Goal: Task Accomplishment & Management: Complete application form

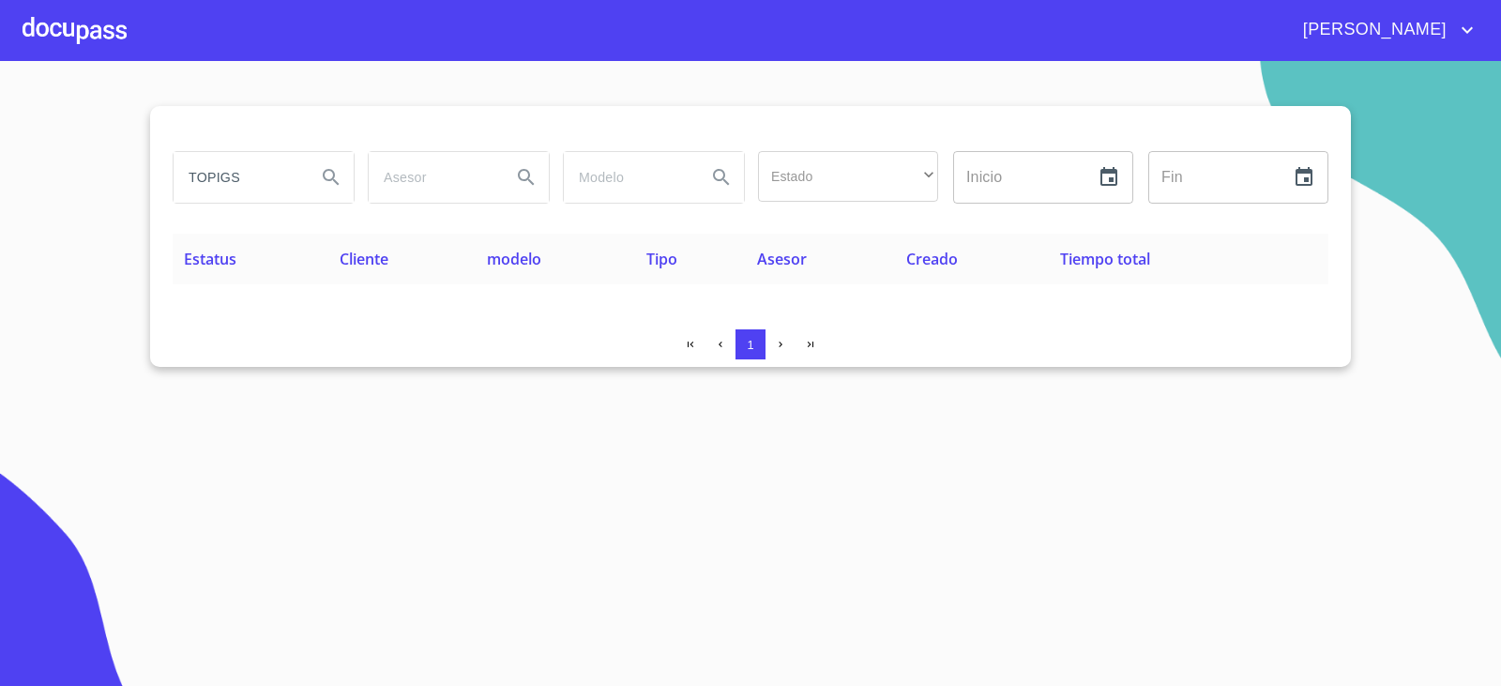
click at [240, 158] on input "TOPIGS" at bounding box center [238, 177] width 128 height 51
click at [241, 148] on div "ALTHO PROYECTO" at bounding box center [262, 178] width 195 height 68
drag, startPoint x: 241, startPoint y: 148, endPoint x: 239, endPoint y: 192, distance: 44.1
click at [242, 158] on div "ALTHO PROYECTO" at bounding box center [262, 178] width 195 height 68
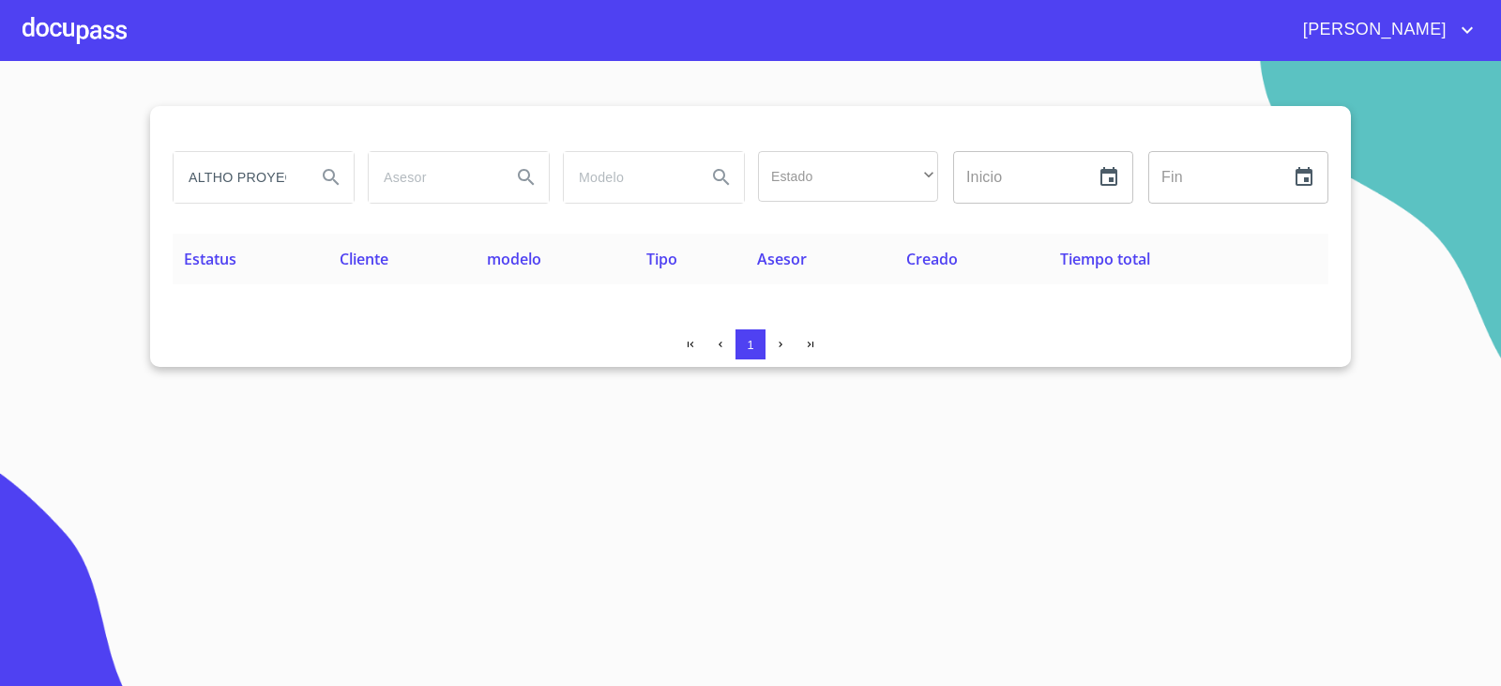
click at [239, 192] on input "ALTHO PROYECTO" at bounding box center [238, 177] width 128 height 51
click at [239, 189] on input "ALTHO PROYECTO" at bounding box center [238, 177] width 128 height 51
type input "A"
type input "K"
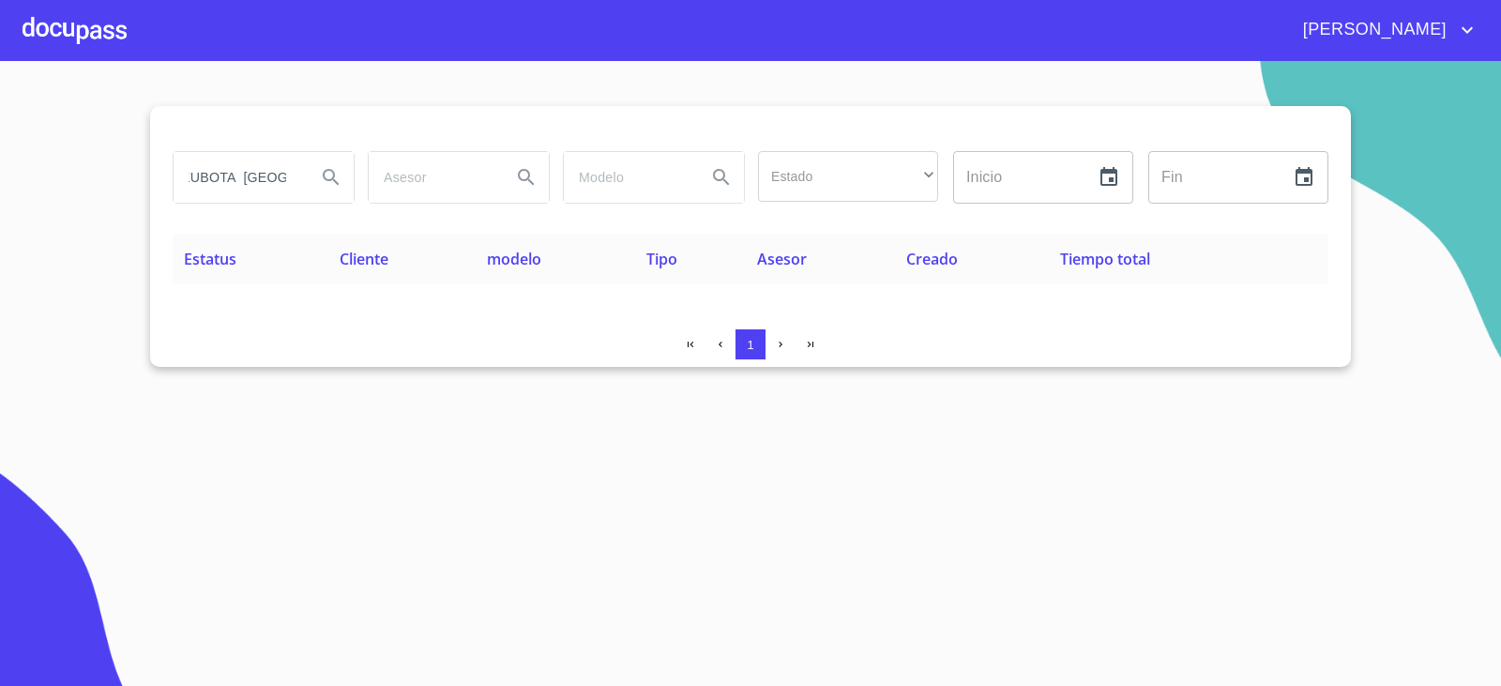
scroll to position [0, 18]
type input "KUBOTA [GEOGRAPHIC_DATA]"
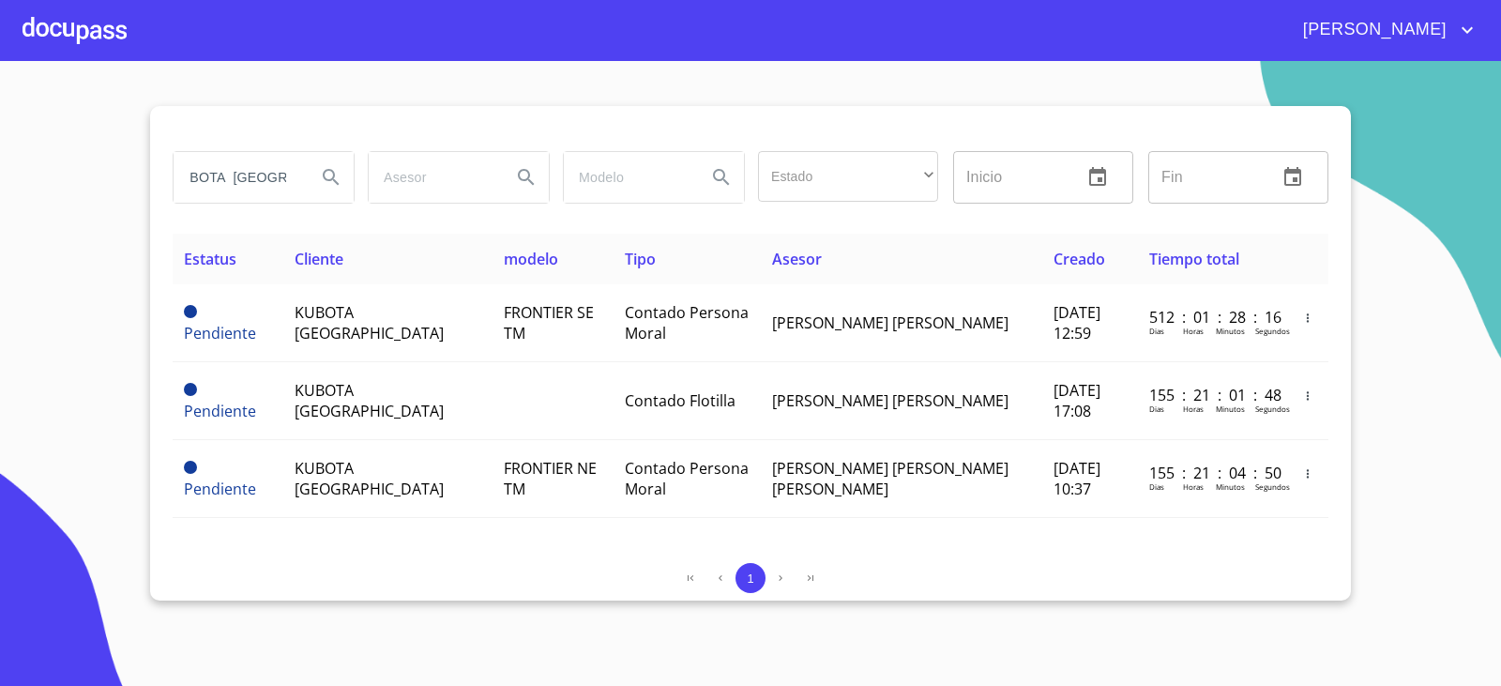
scroll to position [0, 0]
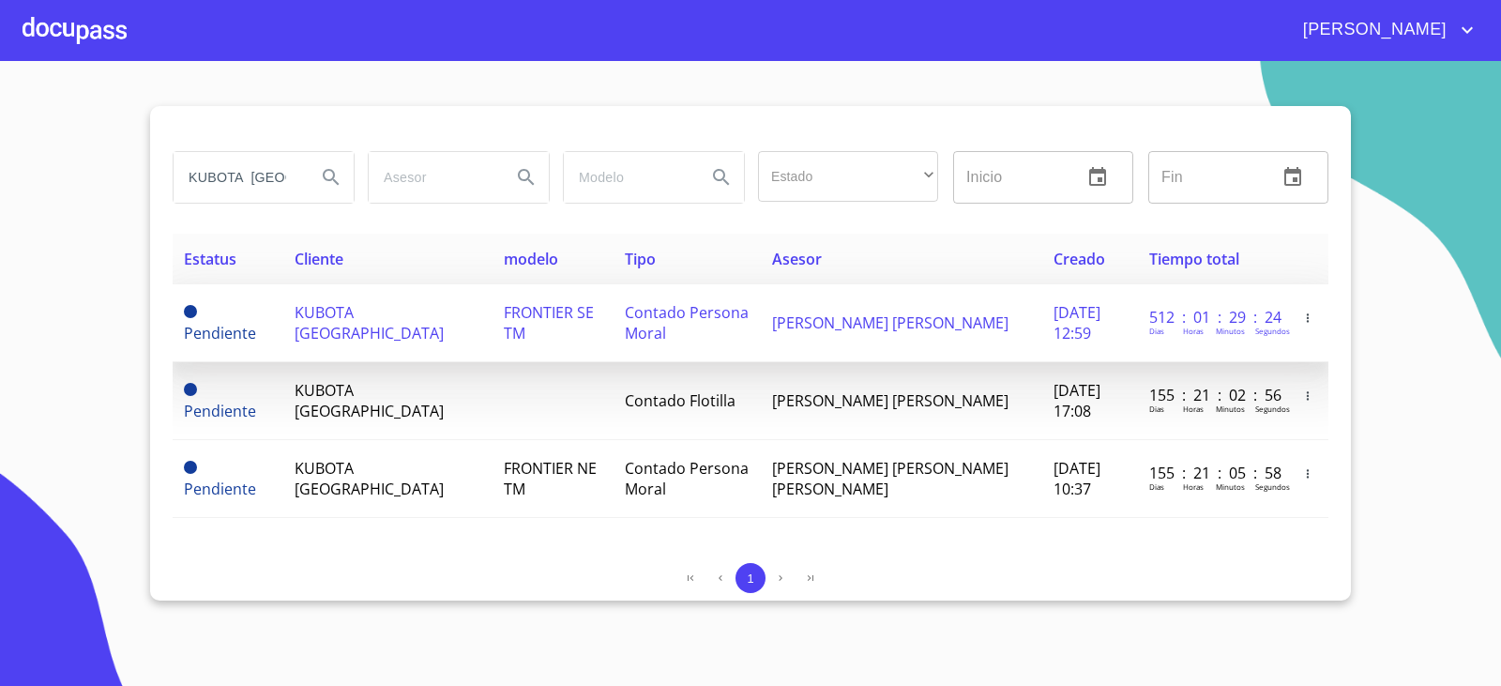
click at [614, 344] on td "Contado Persona Moral" at bounding box center [687, 323] width 147 height 78
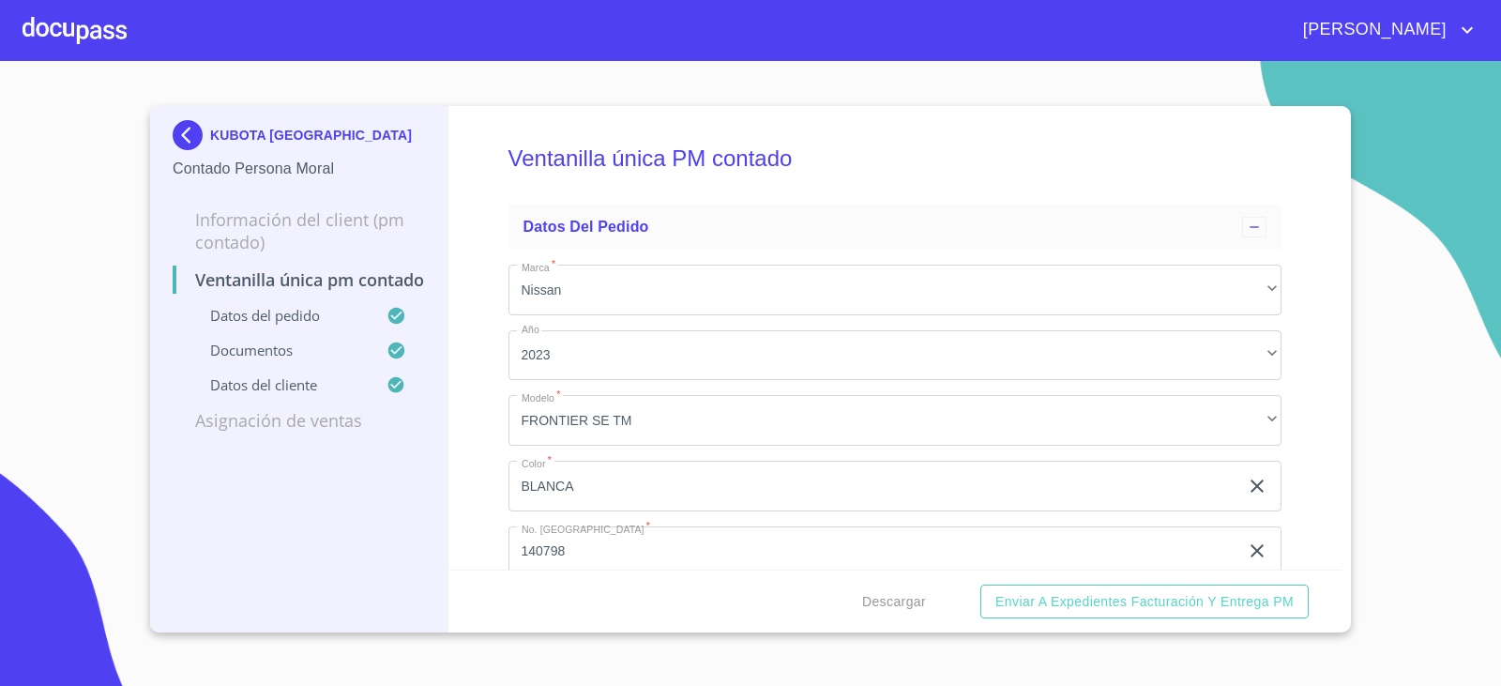
click at [393, 573] on div "KUBOTA MEXICO Contado Persona Moral Información del Client (PM contado) Ventani…" at bounding box center [299, 369] width 298 height 526
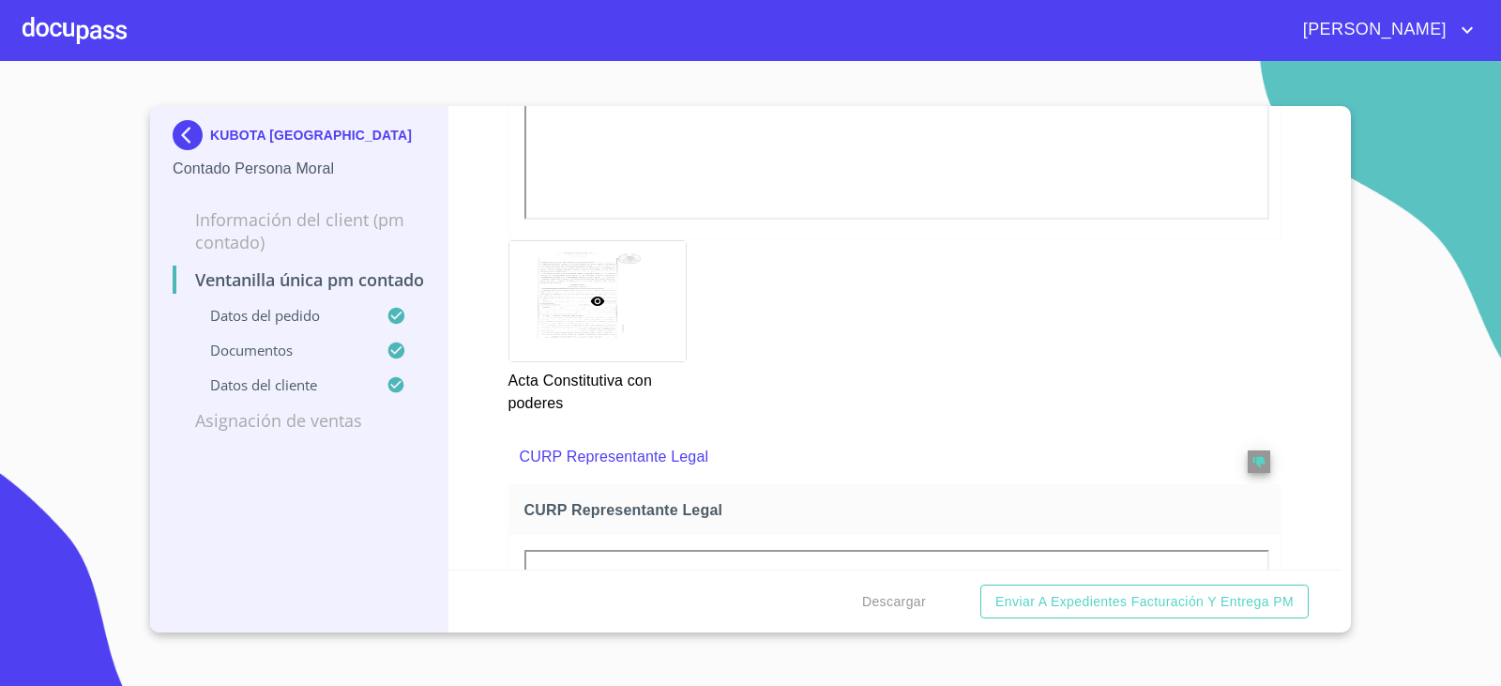
scroll to position [3752, 0]
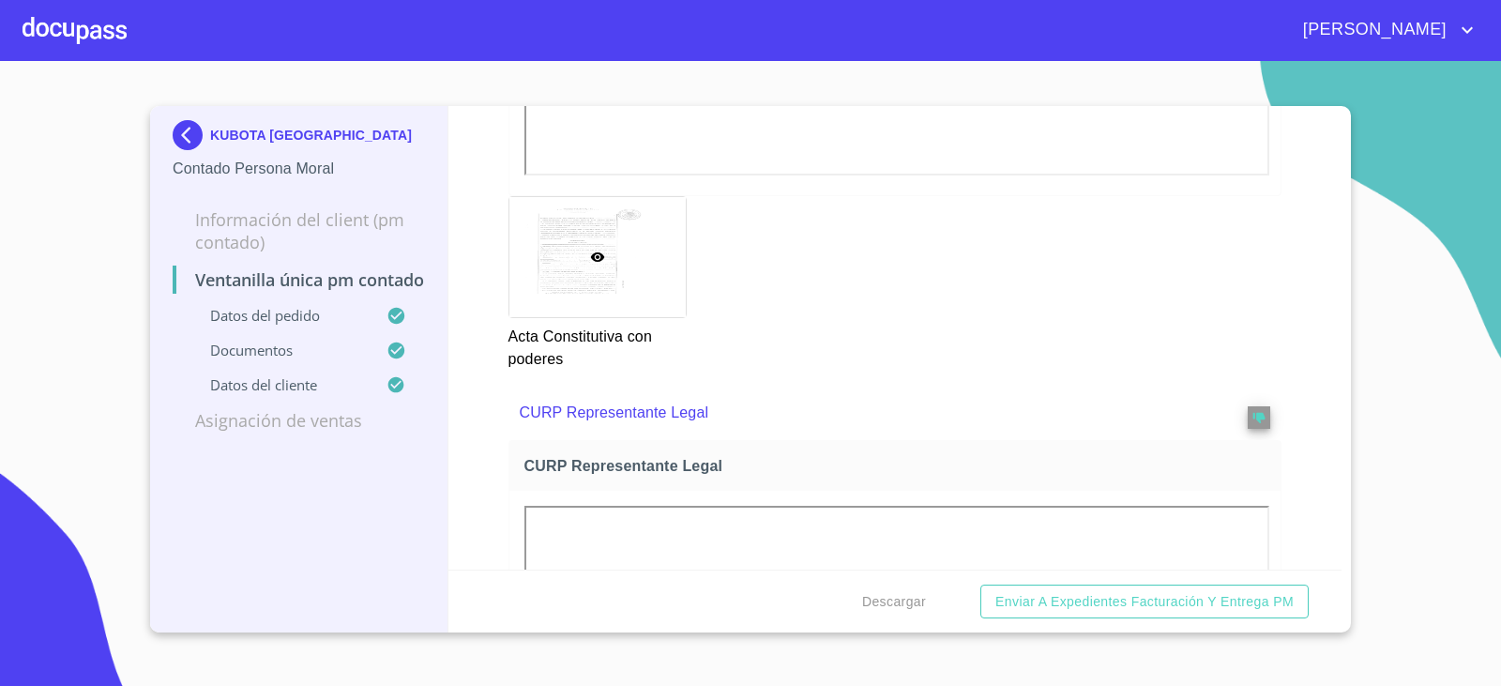
click at [186, 136] on img at bounding box center [192, 135] width 38 height 30
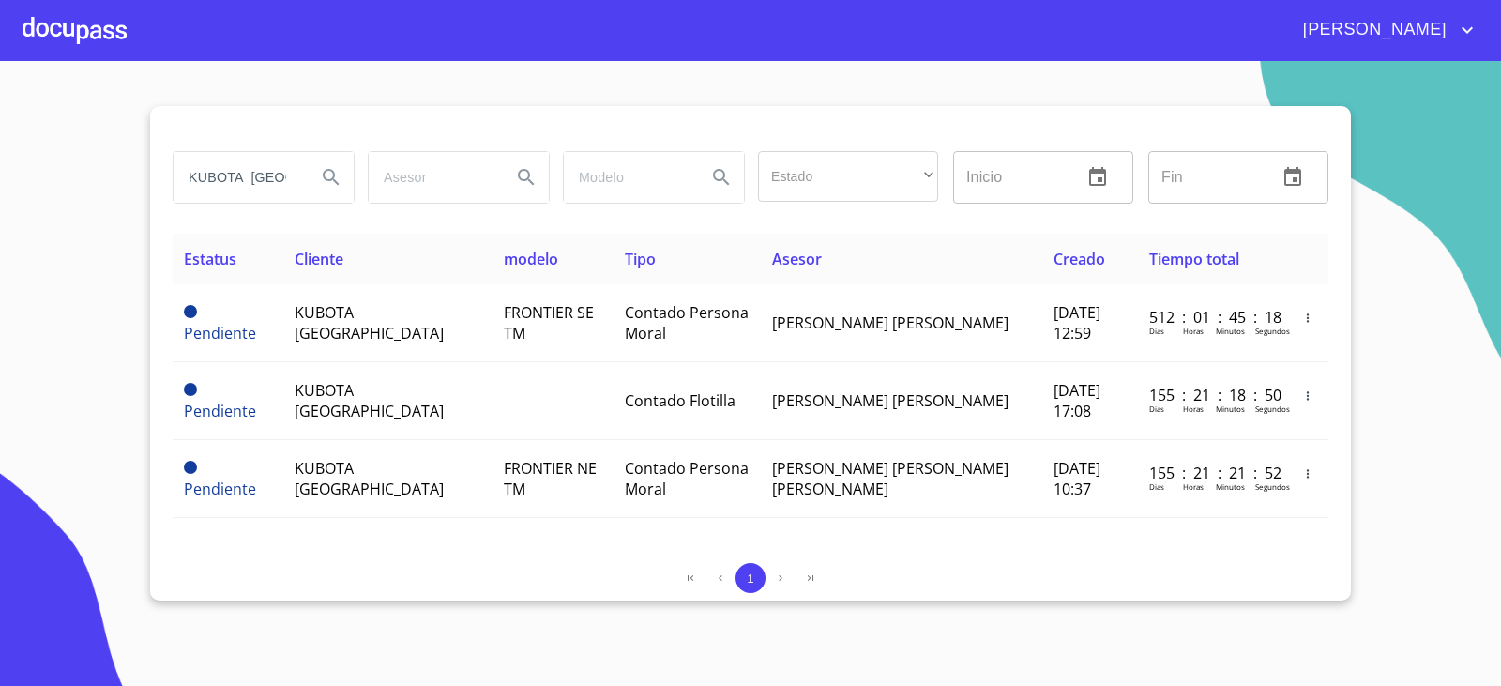
click at [265, 616] on section "KUBOTA [GEOGRAPHIC_DATA] Estado ​ ​ Inicio ​ Fin ​ Estatus Cliente modelo Tipo …" at bounding box center [750, 373] width 1501 height 625
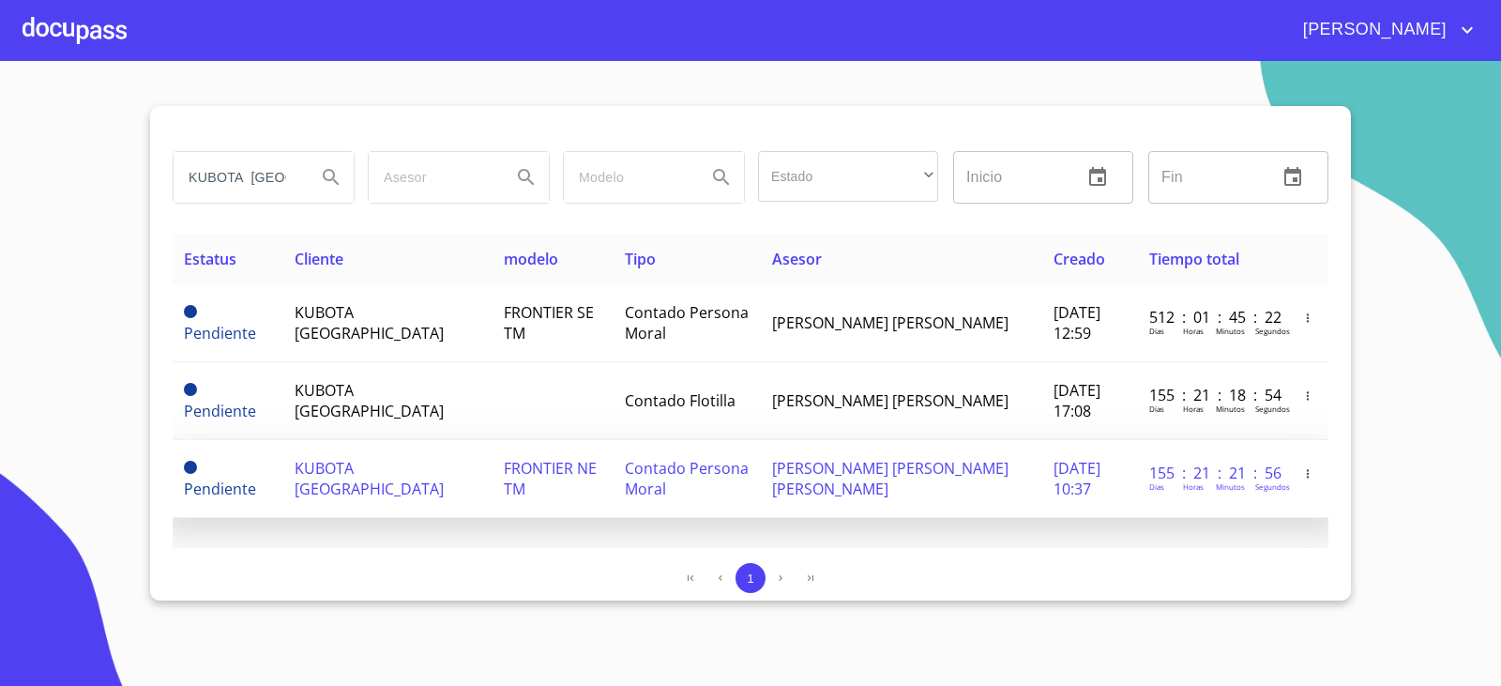
click at [360, 457] on td "KUBOTA [GEOGRAPHIC_DATA]" at bounding box center [387, 479] width 209 height 78
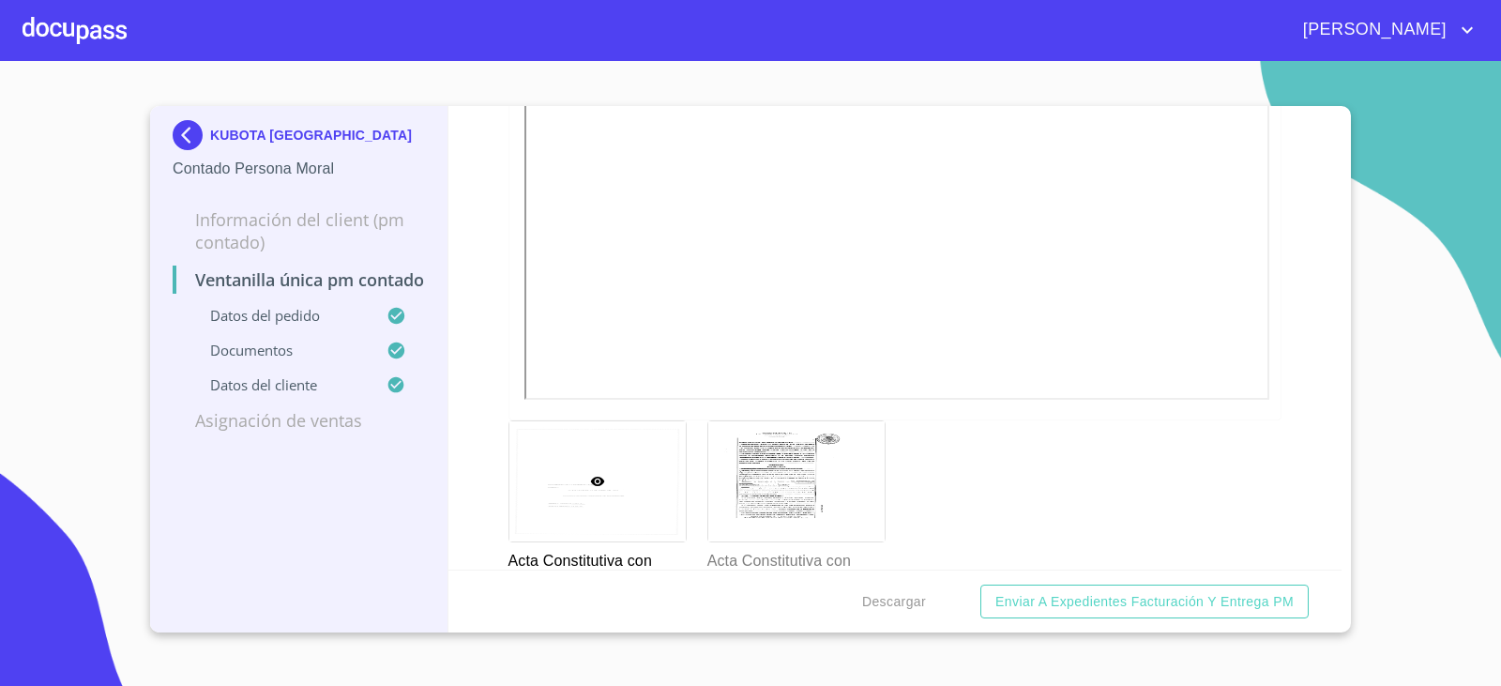
scroll to position [3471, 0]
click at [763, 485] on div at bounding box center [796, 473] width 176 height 120
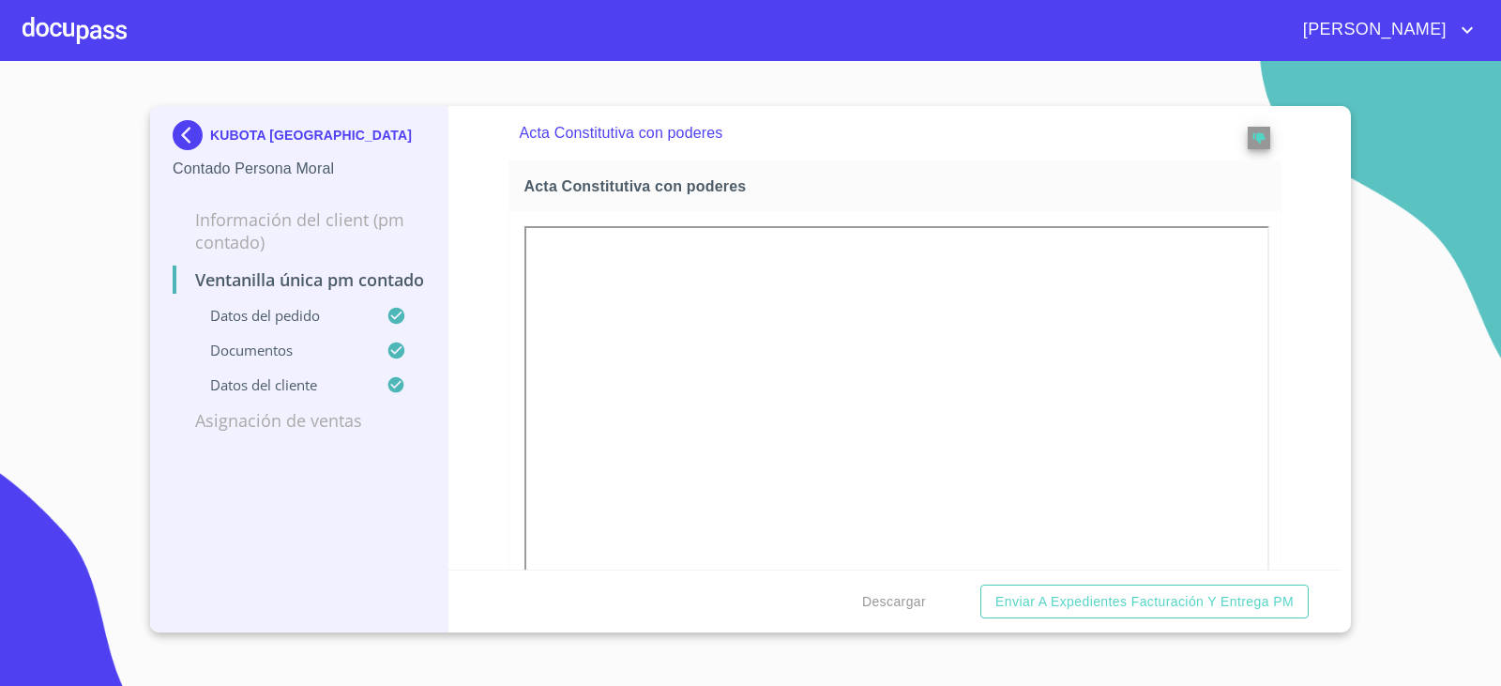
scroll to position [14, 0]
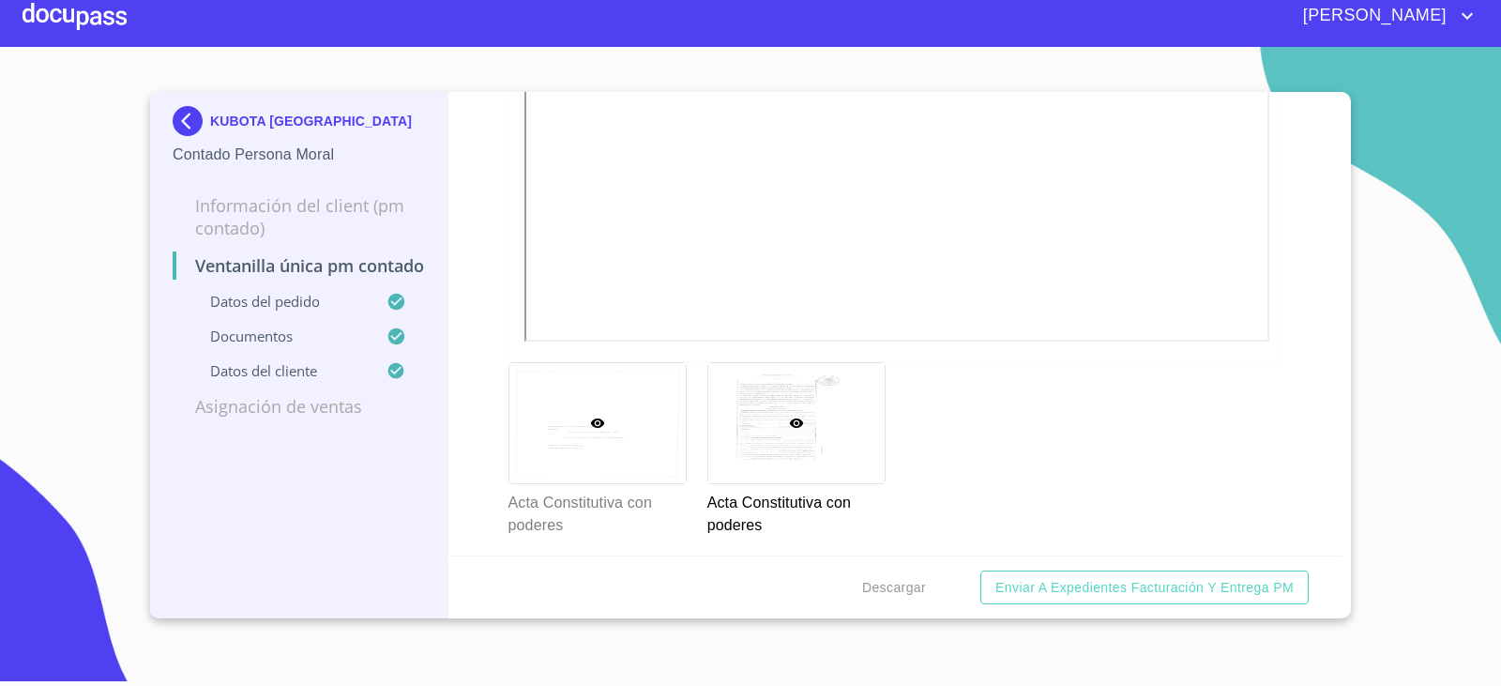
click at [565, 475] on div at bounding box center [597, 423] width 176 height 120
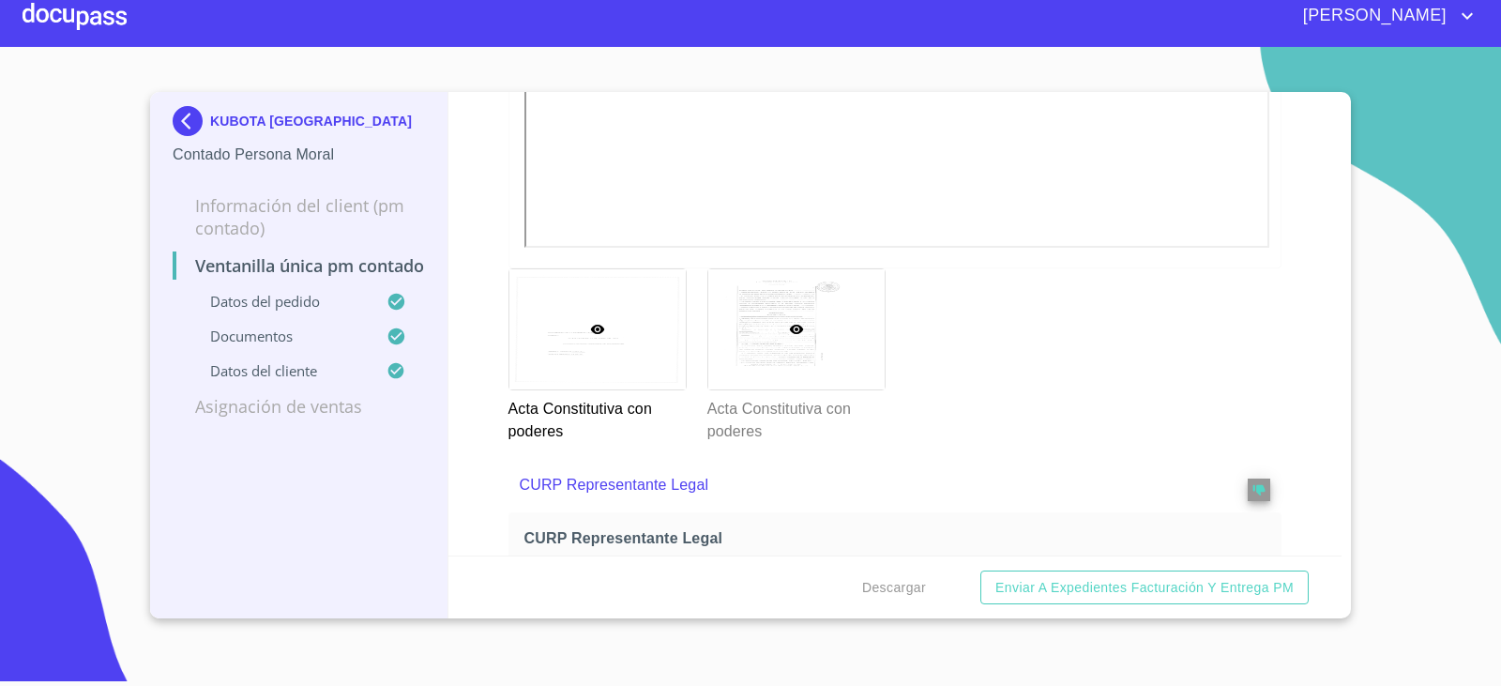
click at [777, 374] on div at bounding box center [796, 329] width 176 height 120
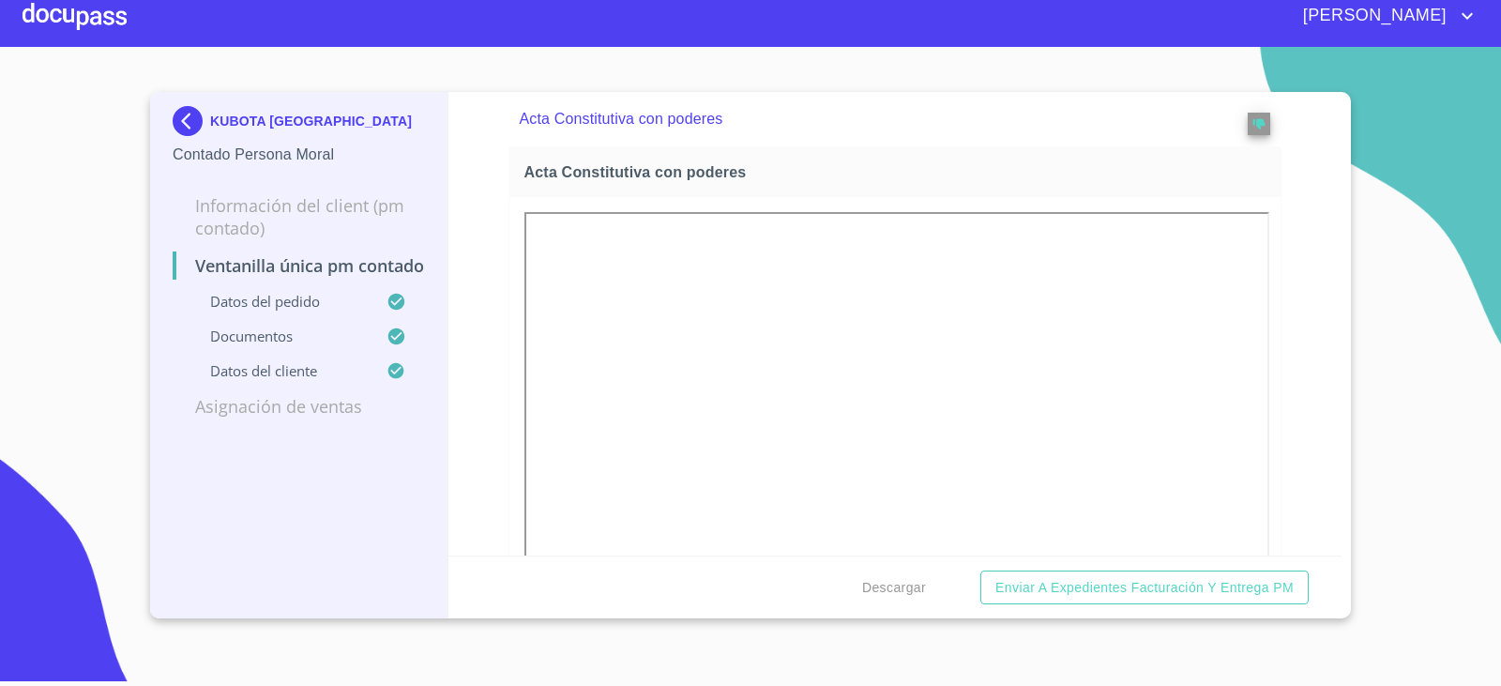
click at [189, 126] on img at bounding box center [192, 121] width 38 height 30
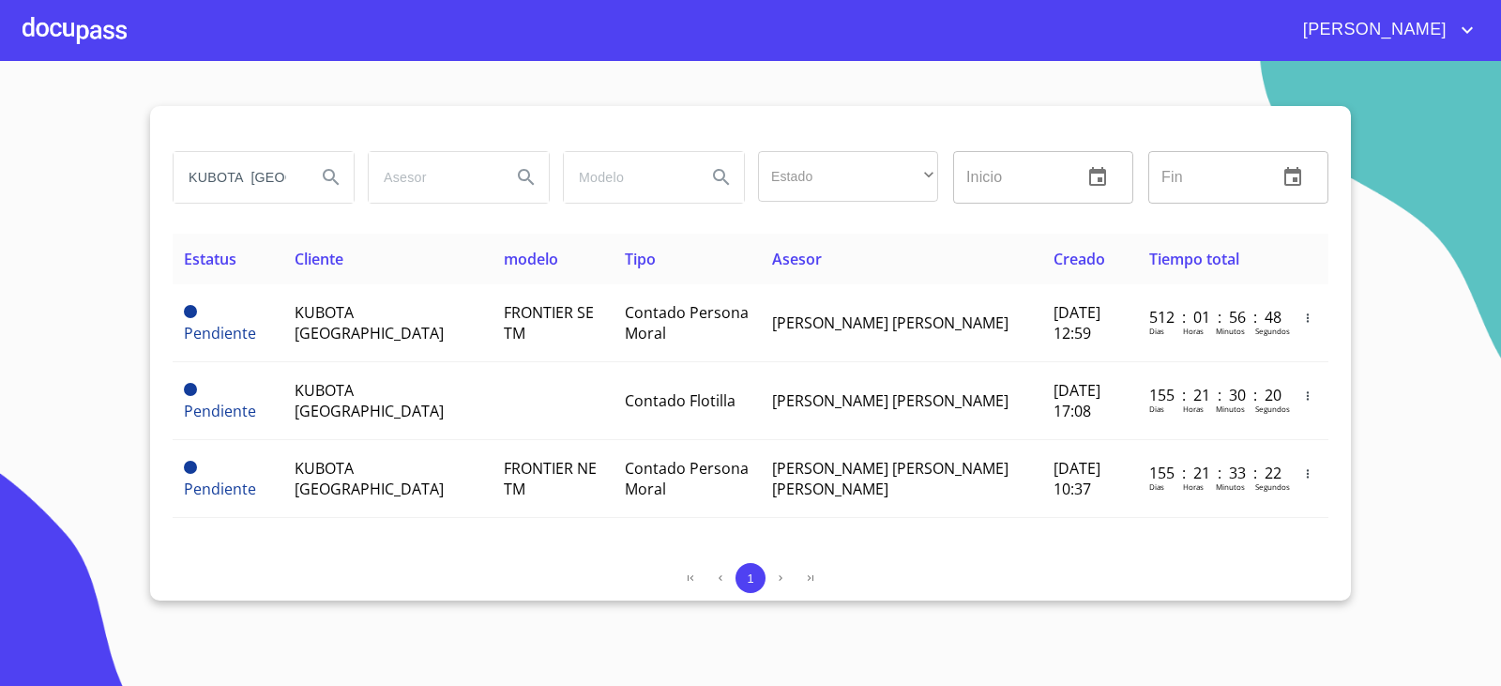
click at [277, 172] on input "KUBOTA [GEOGRAPHIC_DATA]" at bounding box center [238, 177] width 128 height 51
type input "SERCOOML SERVICIOS"
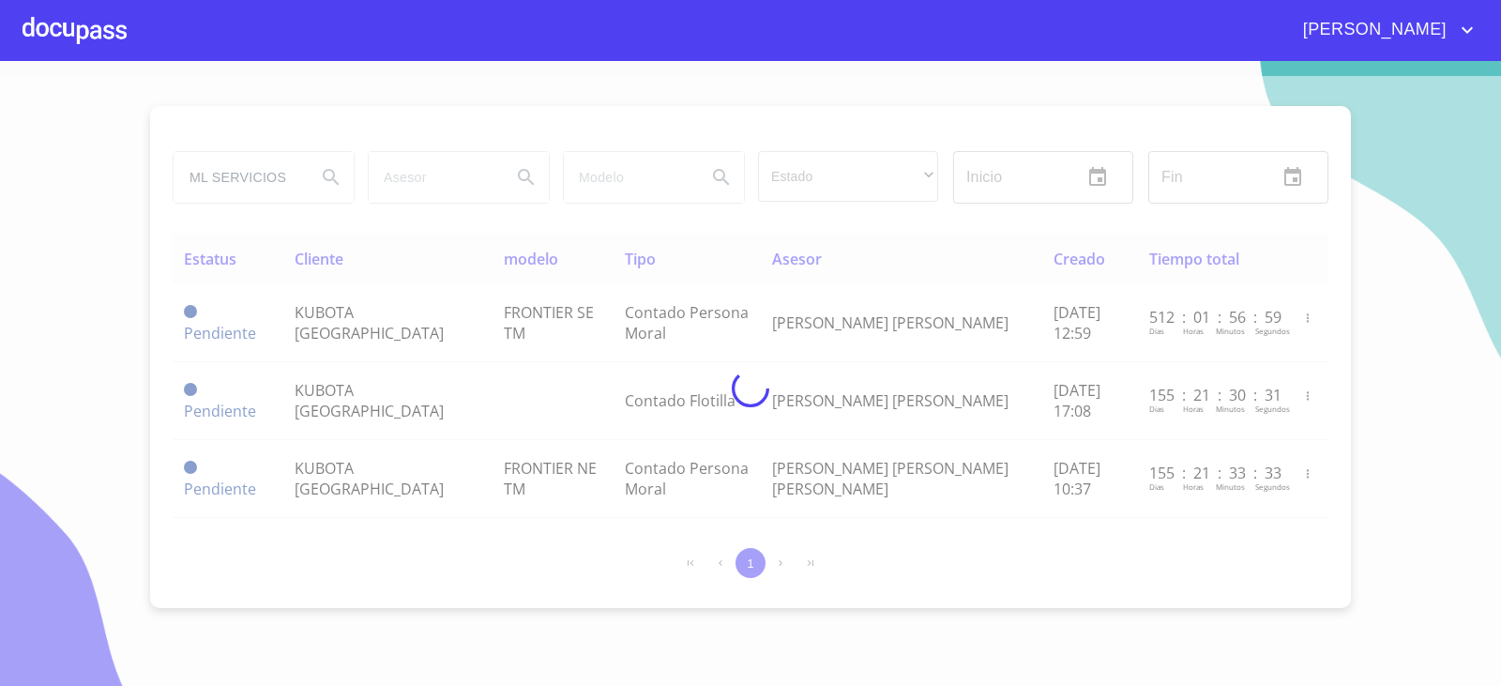
scroll to position [0, 0]
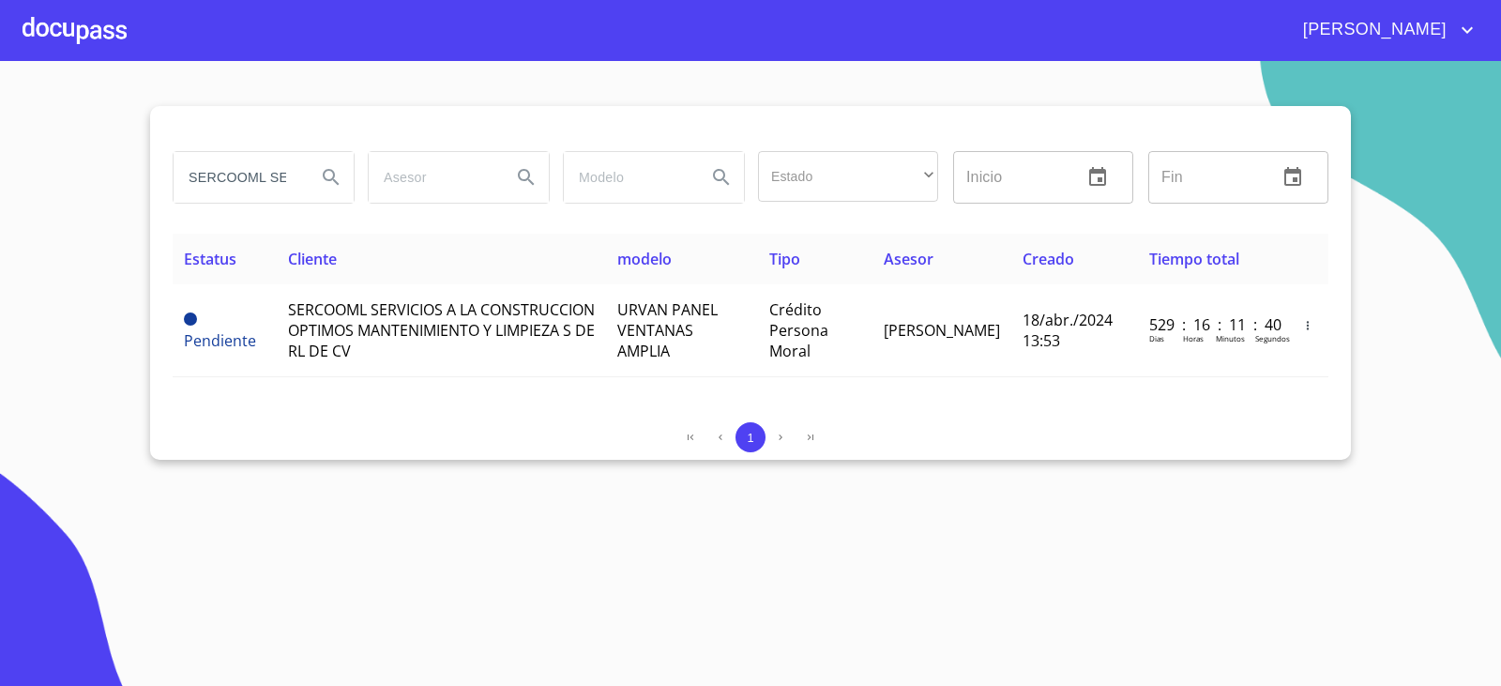
click at [1363, 338] on section "SERCOOML SERVICIOS Estado ​ ​ Inicio ​ Fin ​ Estatus Cliente modelo Tipo Asesor…" at bounding box center [750, 373] width 1501 height 625
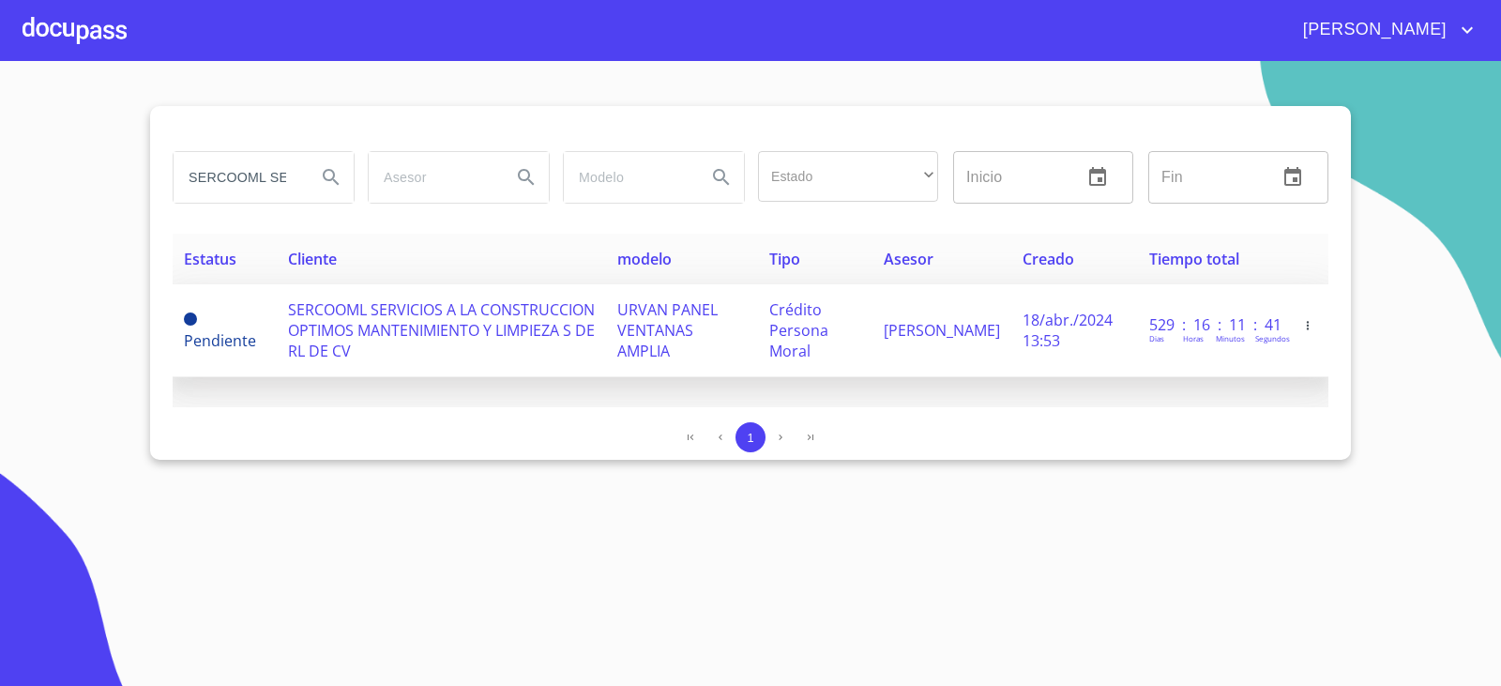
click at [436, 347] on td "SERCOOML SERVICIOS A LA CONSTRUCCION OPTIMOS MANTENIMIENTO Y LIMPIEZA S DE RL D…" at bounding box center [442, 330] width 330 height 93
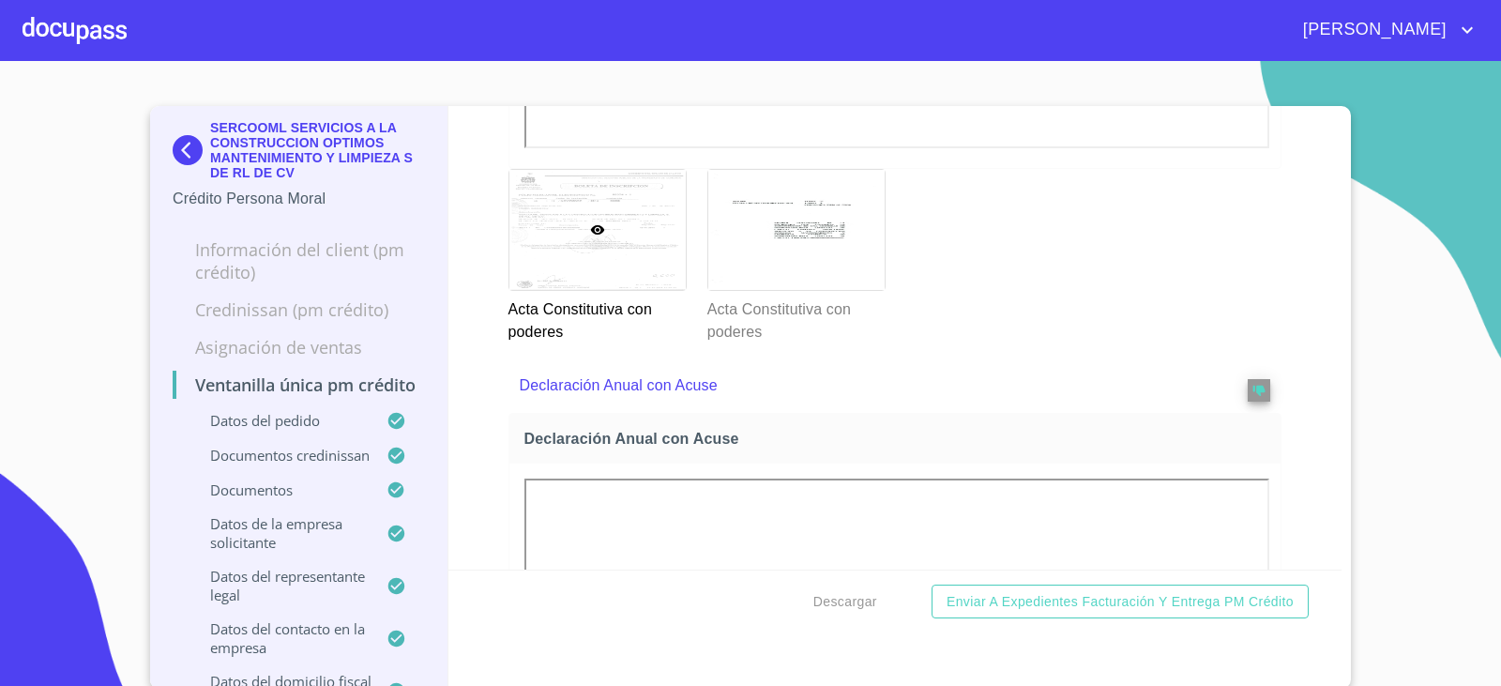
scroll to position [6749, 0]
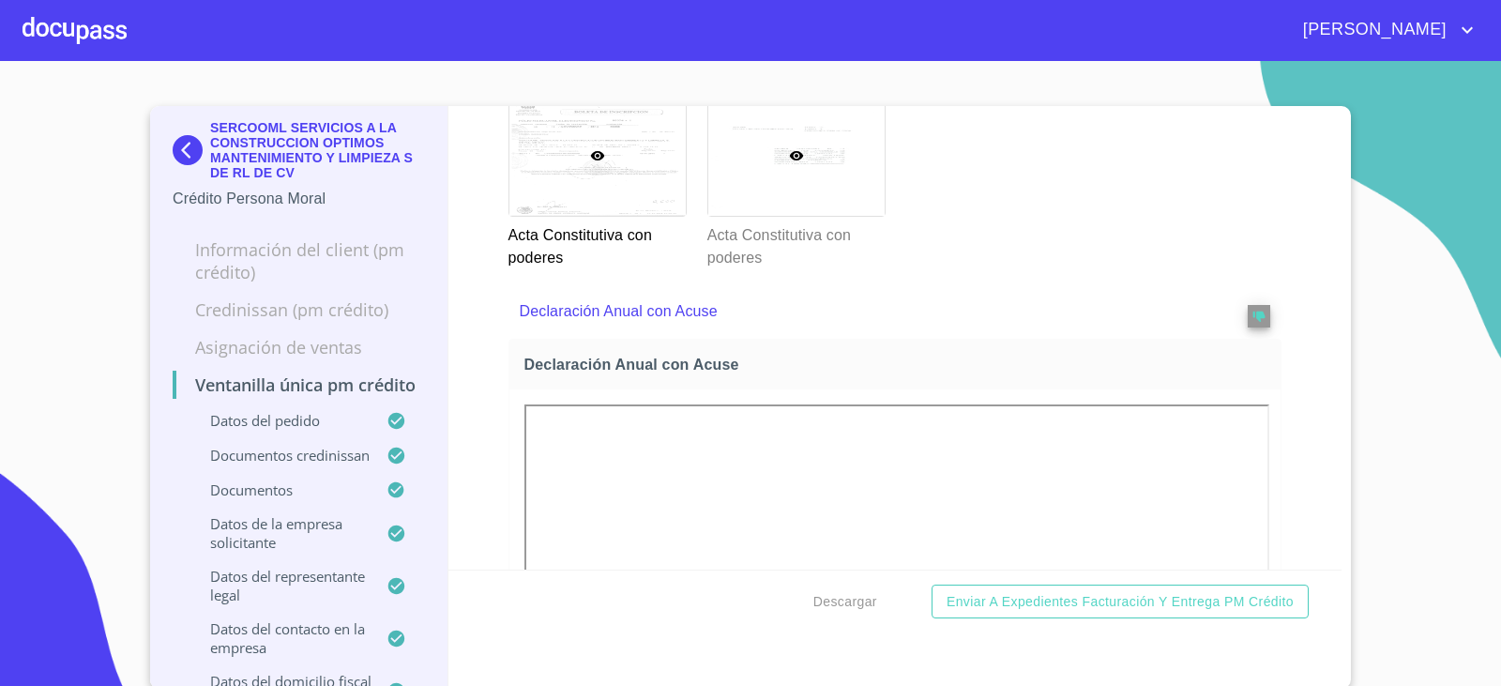
click at [849, 216] on div at bounding box center [796, 156] width 176 height 120
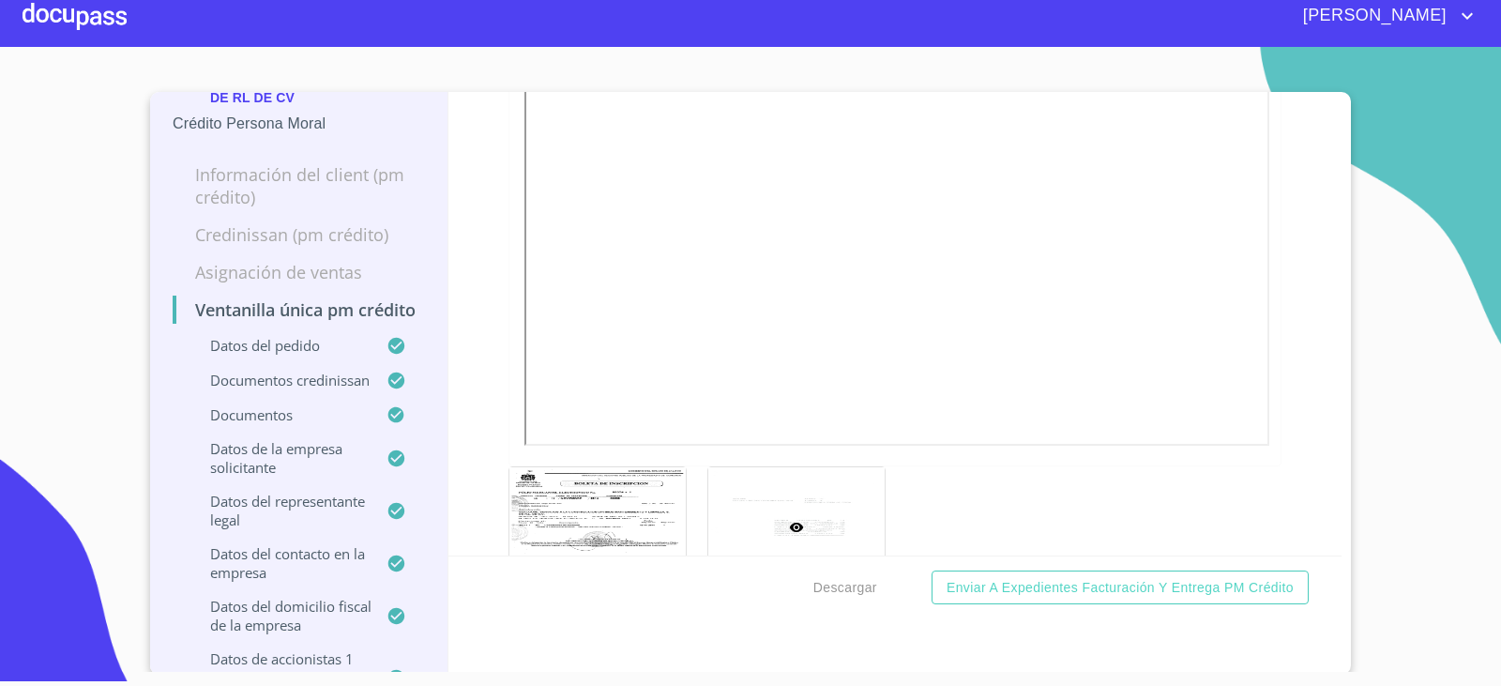
scroll to position [94, 0]
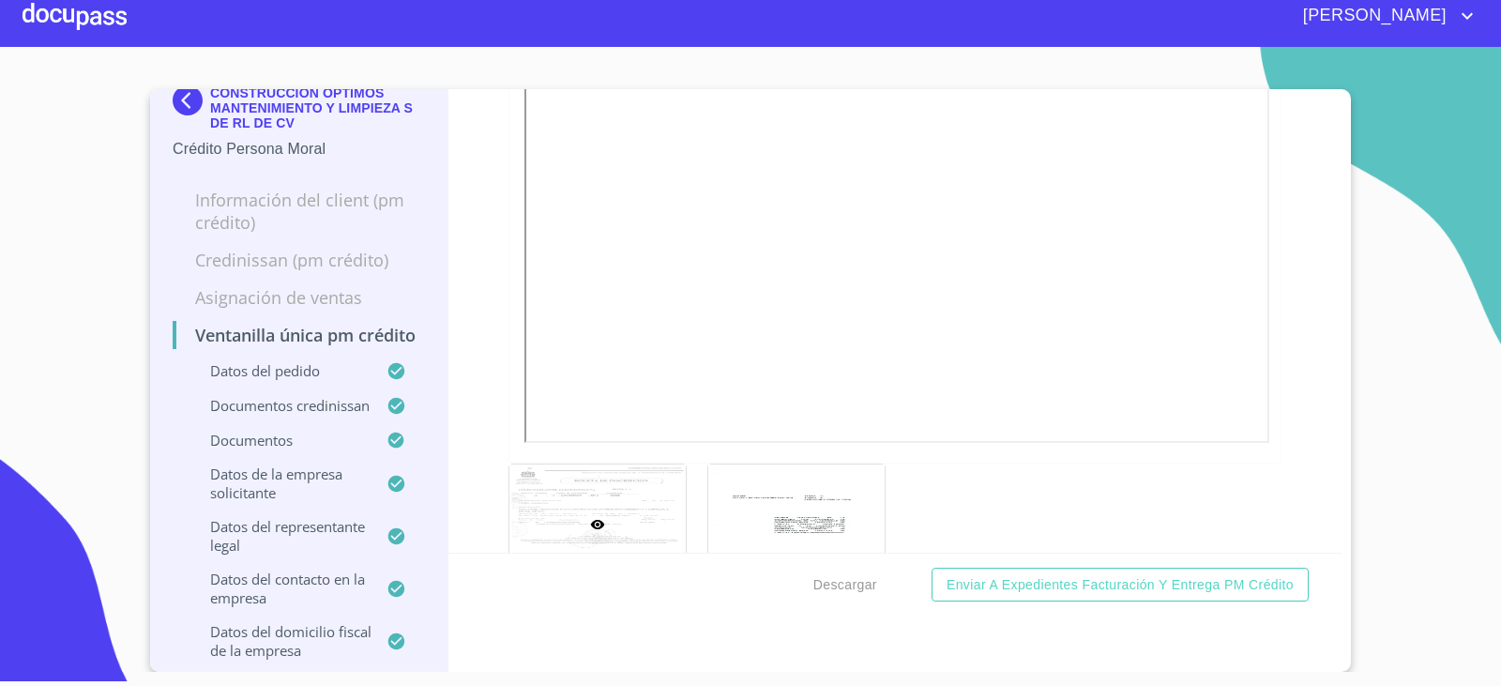
scroll to position [0, 0]
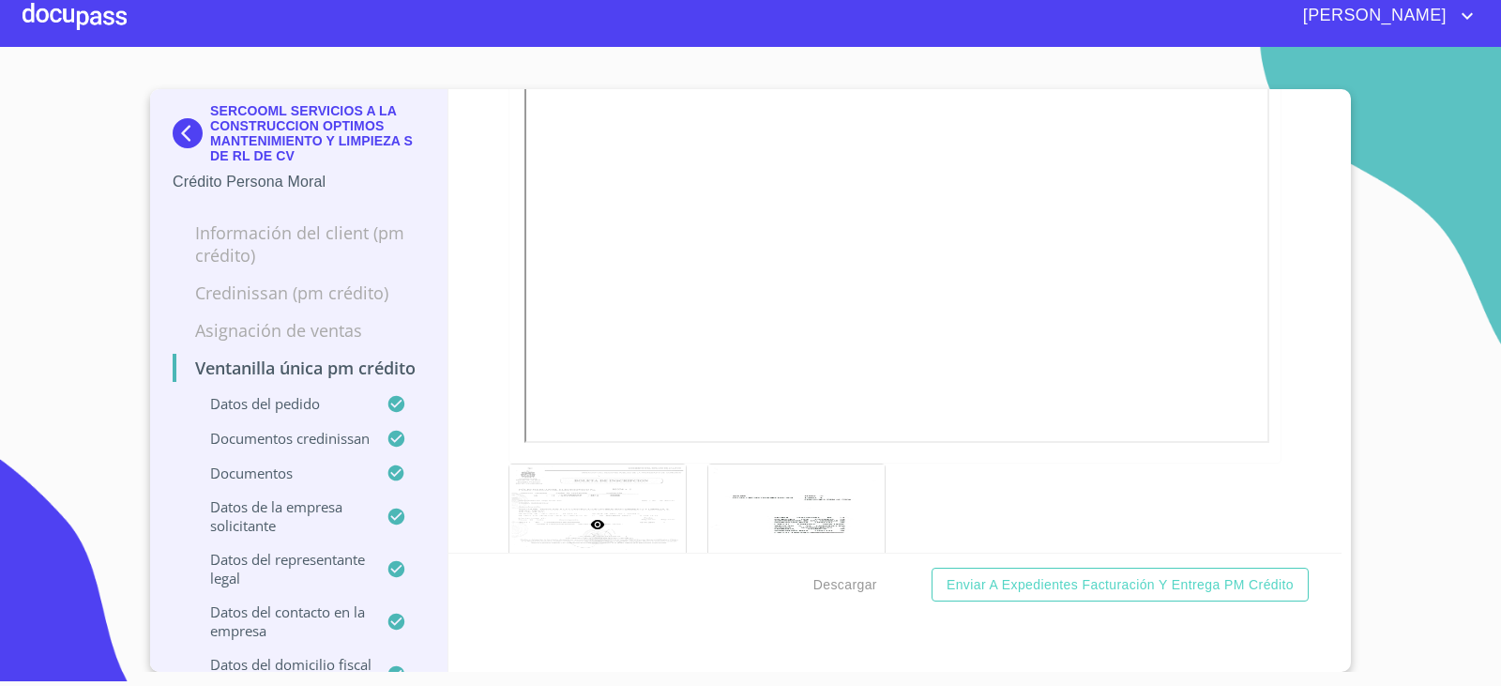
click at [173, 130] on img at bounding box center [192, 133] width 38 height 30
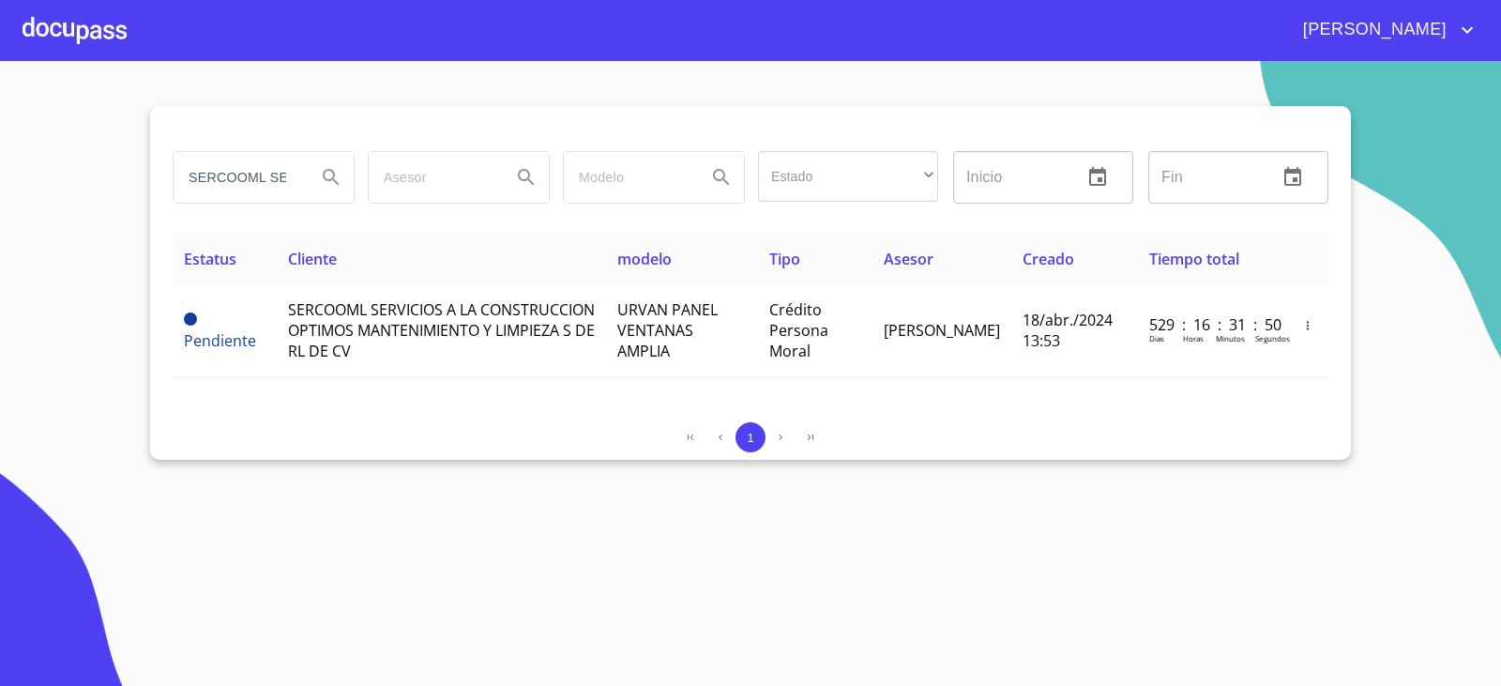
drag, startPoint x: 293, startPoint y: 182, endPoint x: 0, endPoint y: 199, distance: 293.2
click at [0, 199] on section "SERCOOML SERVICIOS Estado ​ ​ Inicio ​ Fin ​ Estatus Cliente modelo Tipo Asesor…" at bounding box center [750, 373] width 1501 height 625
type input "RVICIOS"
type input "operadora sticks"
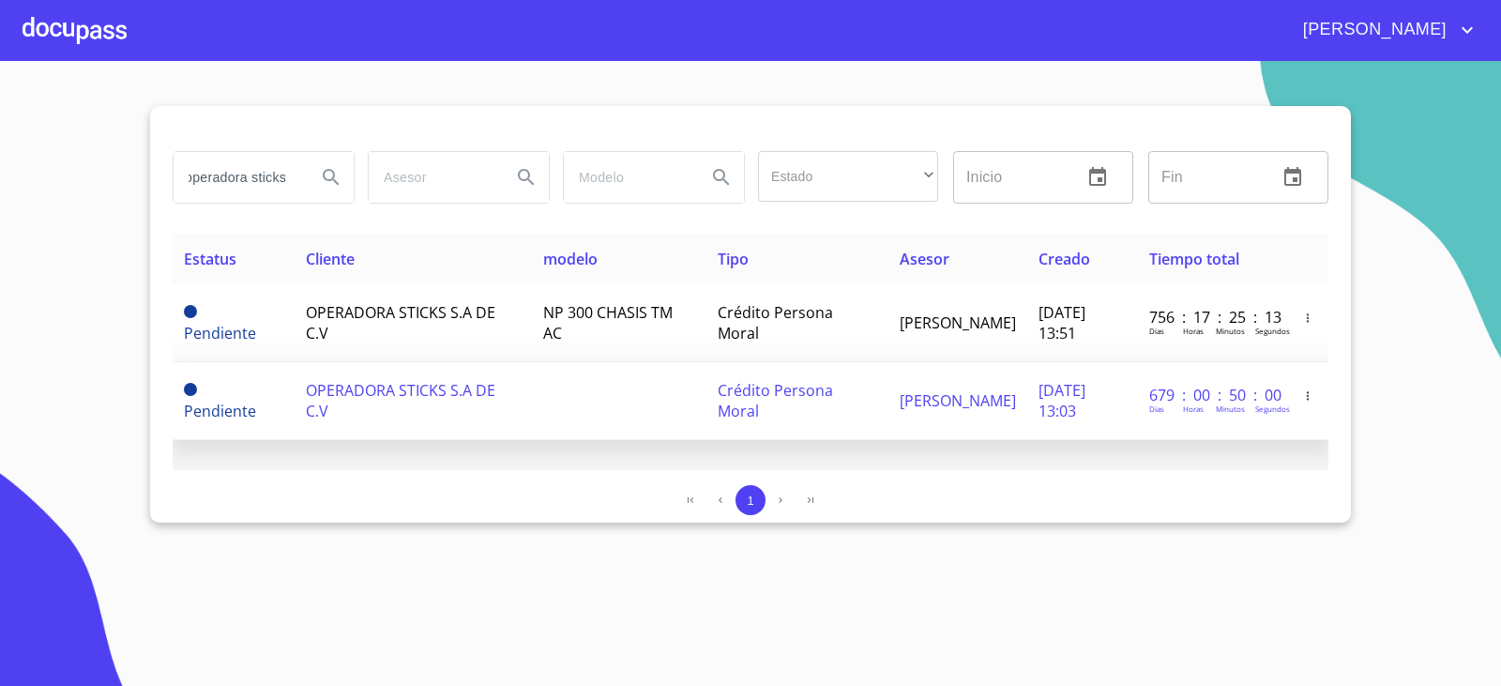
click at [451, 406] on td "OPERADORA STICKS S.A DE C.V" at bounding box center [413, 401] width 237 height 78
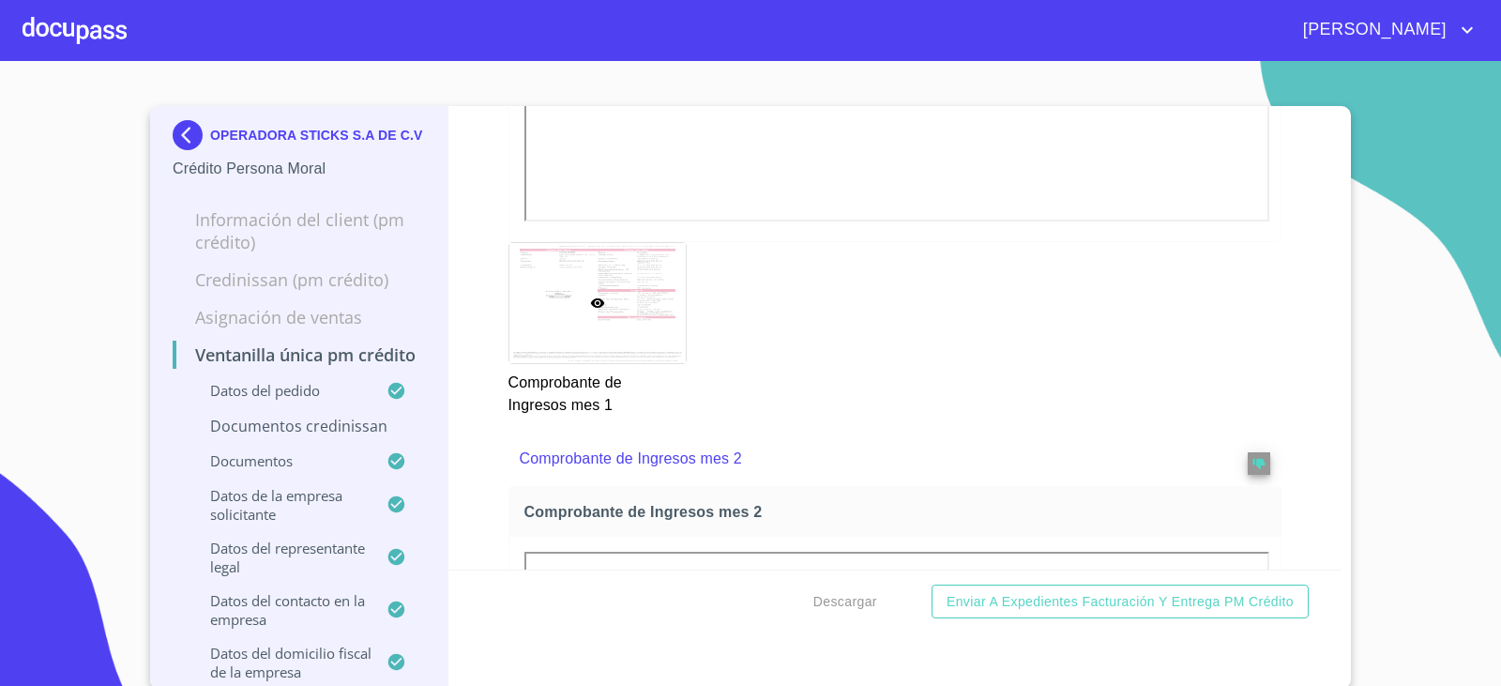
scroll to position [3002, 0]
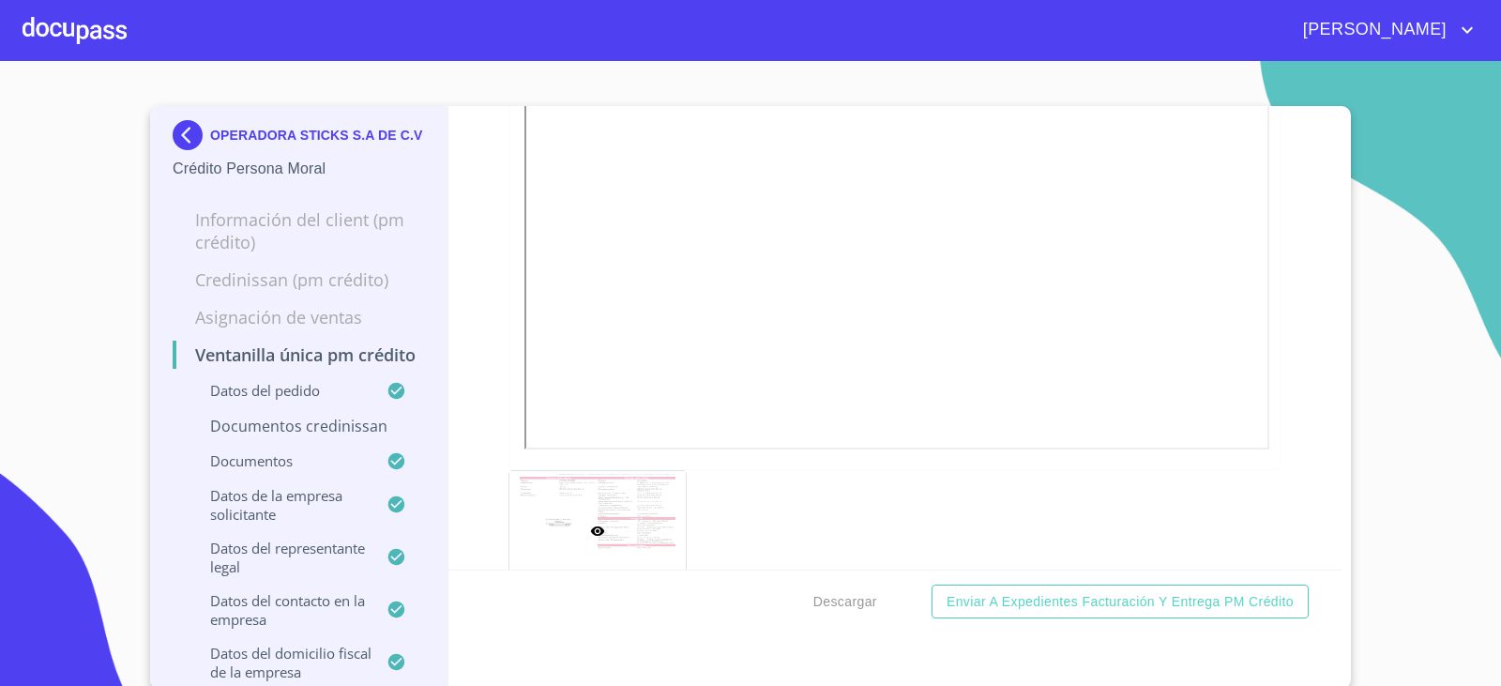
drag, startPoint x: 447, startPoint y: 493, endPoint x: 467, endPoint y: 495, distance: 20.8
click at [467, 497] on div "Ventanilla única PM crédito Datos del pedido Marca   * Nissan ​ Año 2024 ​ Colo…" at bounding box center [895, 337] width 894 height 463
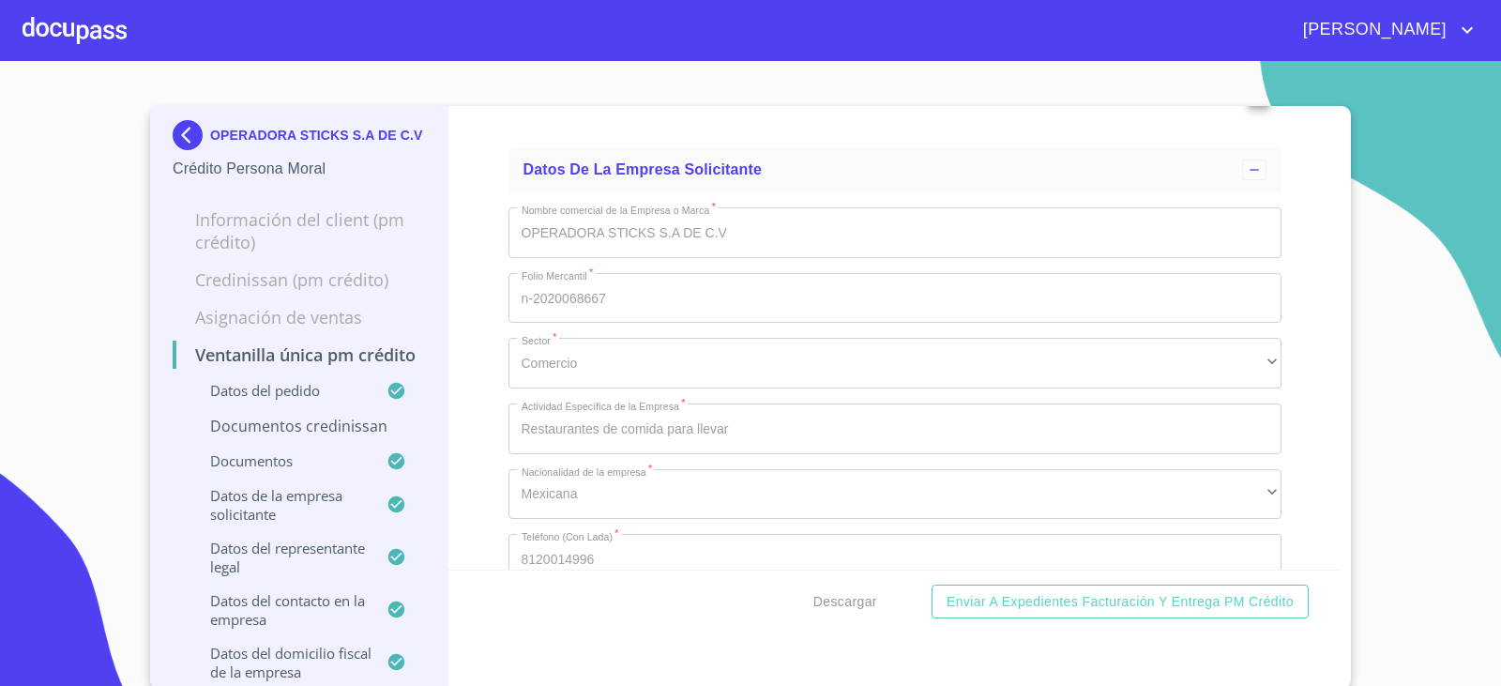
scroll to position [11257, 0]
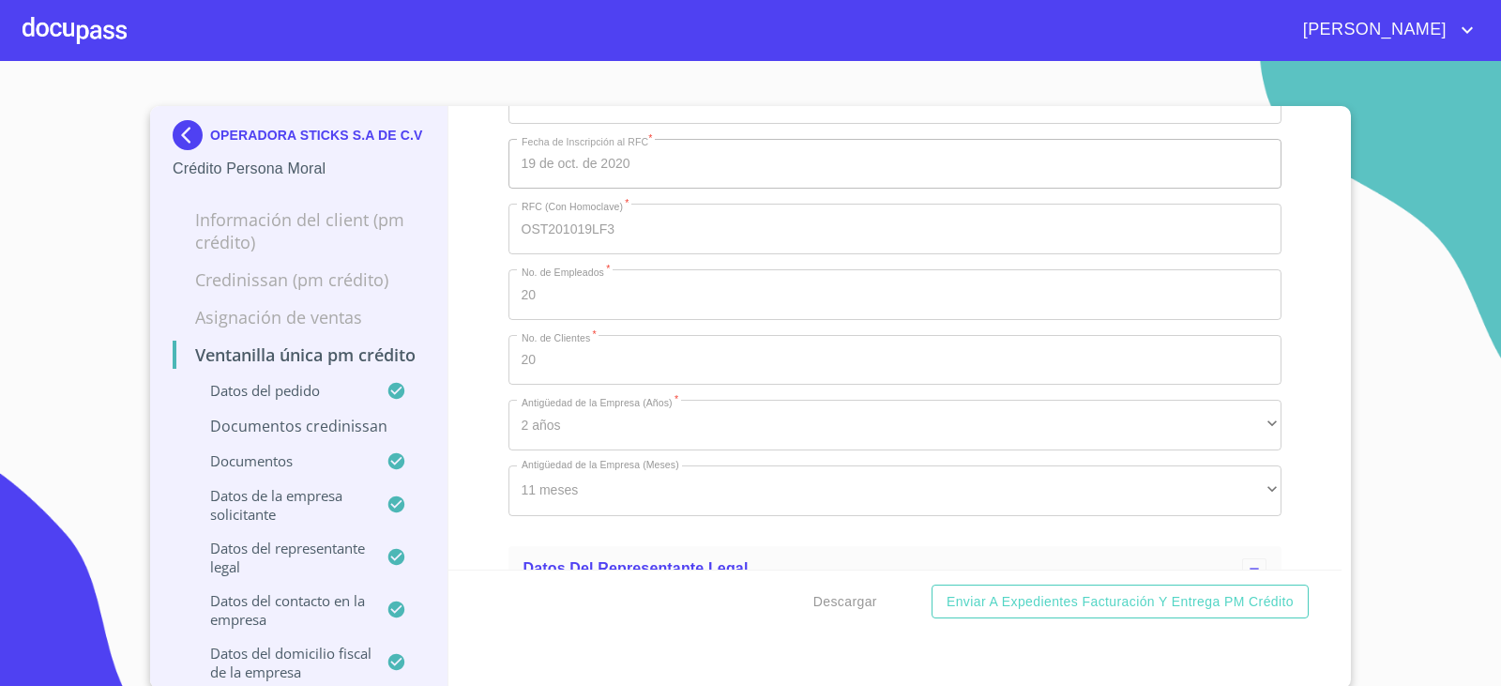
click at [173, 130] on img at bounding box center [192, 135] width 38 height 30
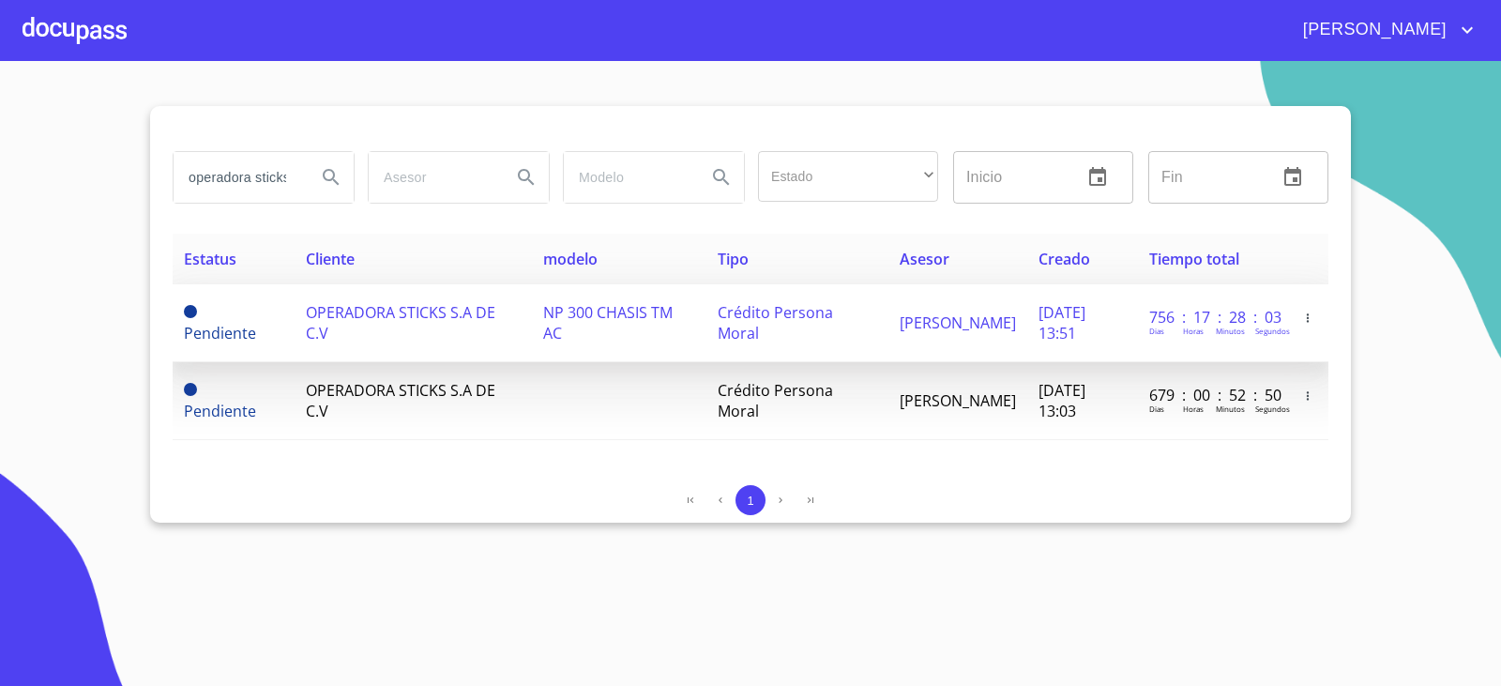
click at [426, 328] on td "OPERADORA STICKS S.A DE C.V" at bounding box center [413, 323] width 237 height 78
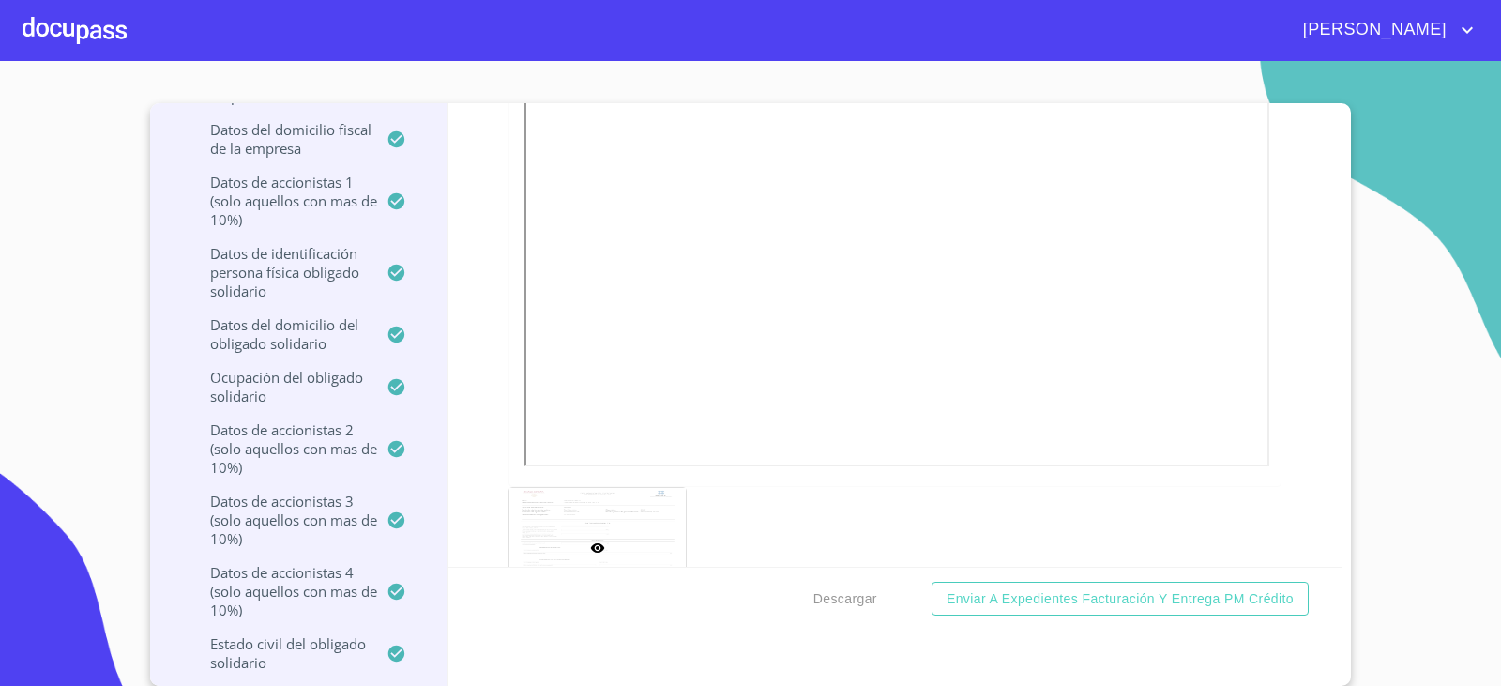
scroll to position [5732, 0]
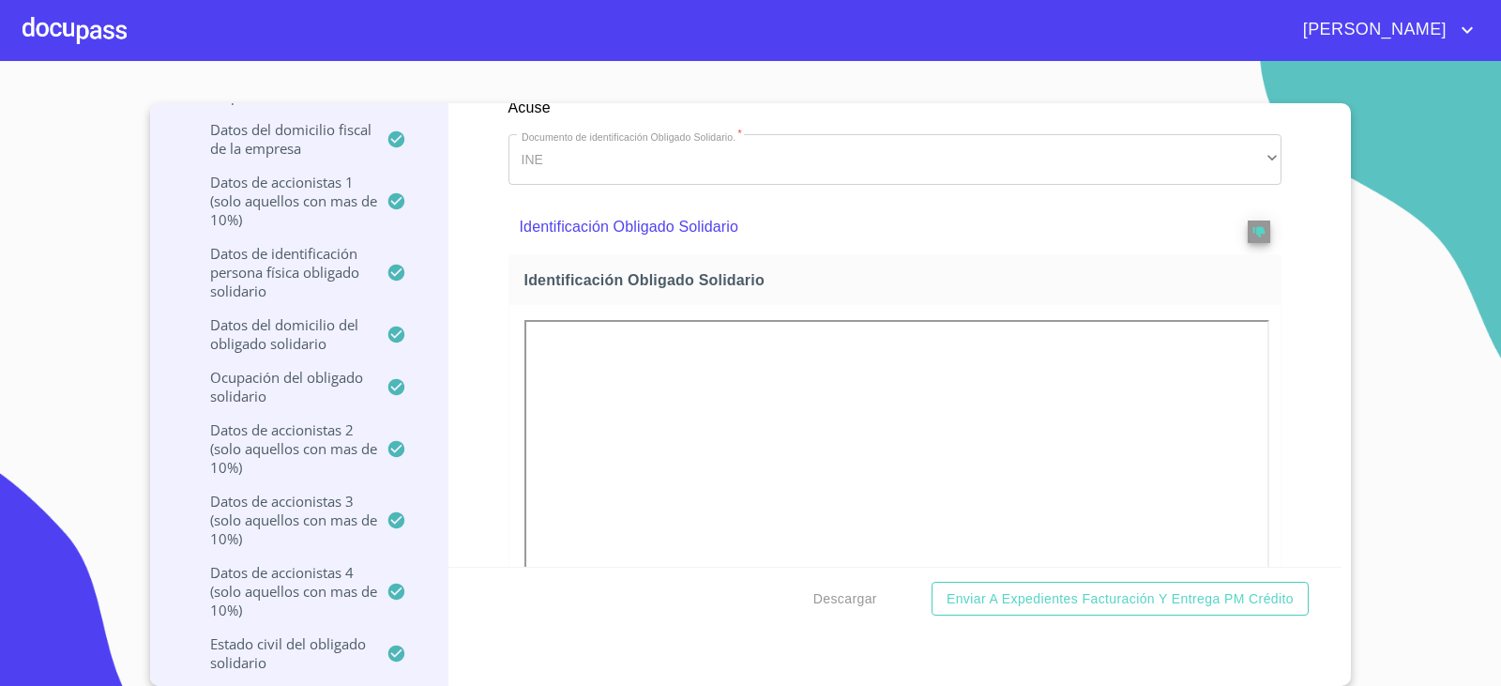
drag, startPoint x: 525, startPoint y: 453, endPoint x: 538, endPoint y: 311, distance: 143.1
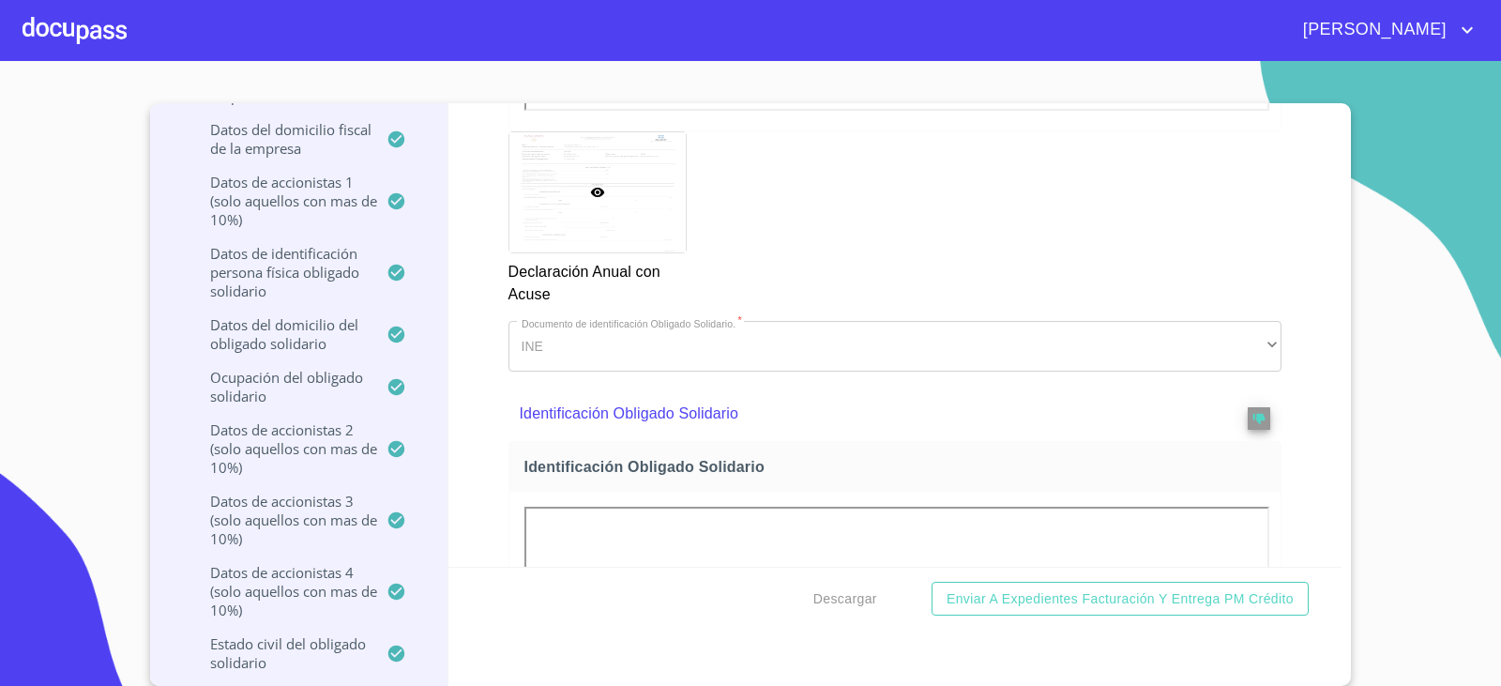
click at [886, 605] on div "Descargar Enviar a Expedientes Facturación y Entrega PM crédito" at bounding box center [895, 599] width 894 height 64
click at [864, 593] on span "Descargar" at bounding box center [845, 598] width 64 height 23
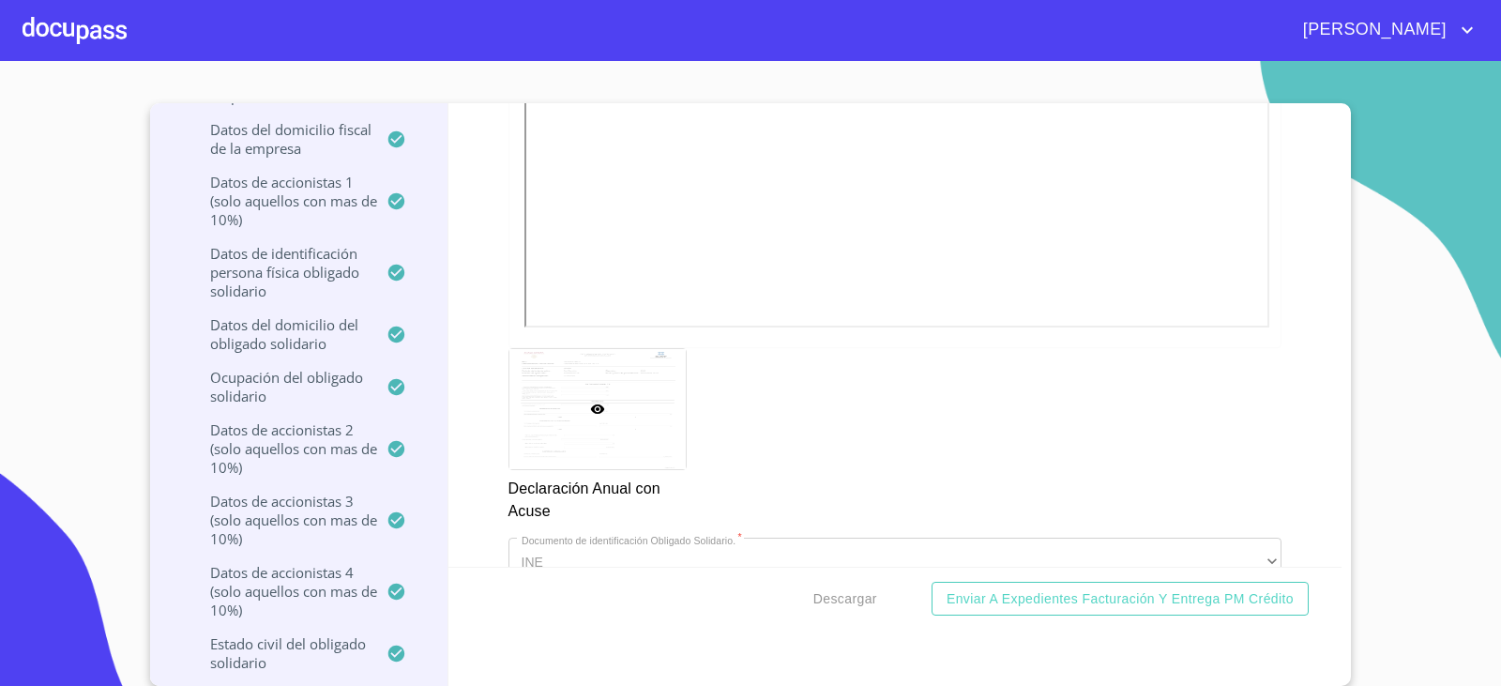
scroll to position [7219, 0]
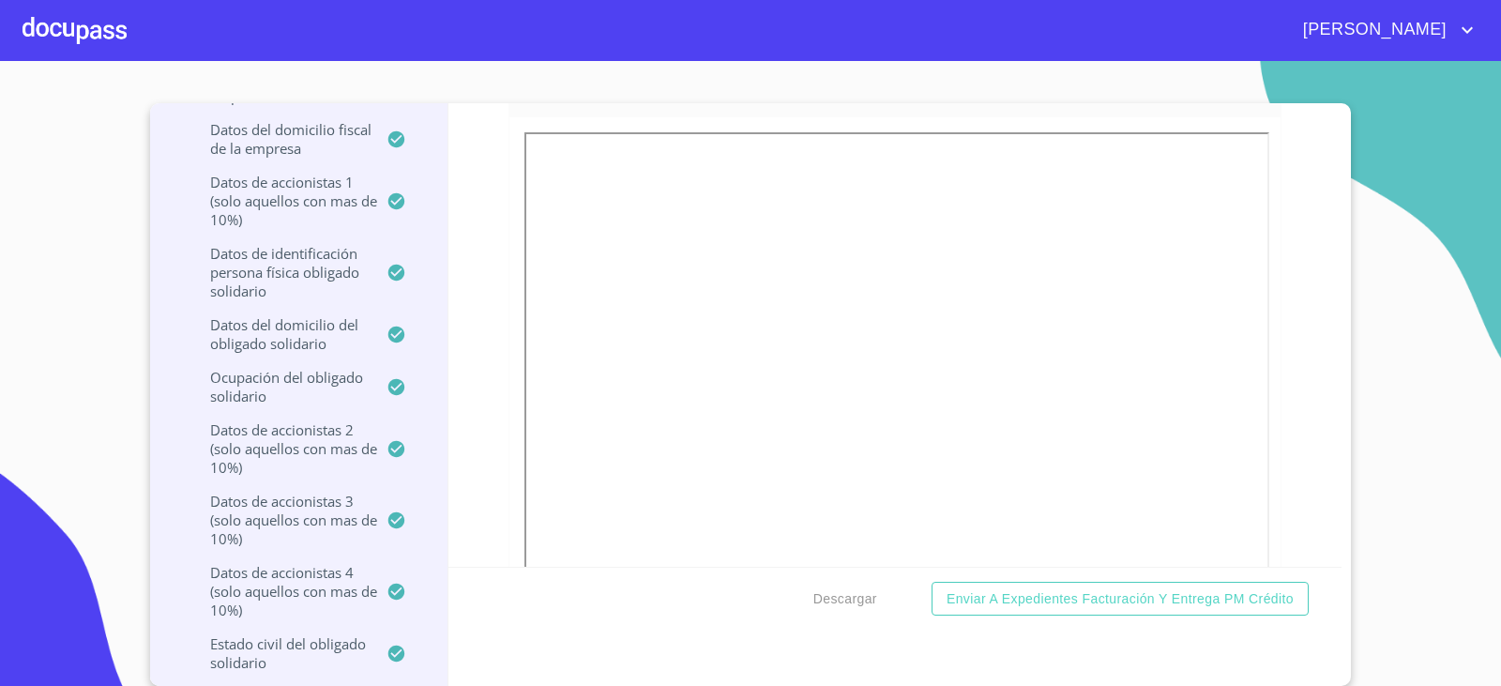
click at [76, 299] on section "OPERADORA STICKS S.A DE C.V Crédito Persona Moral Información del Client (PM cr…" at bounding box center [750, 373] width 1501 height 625
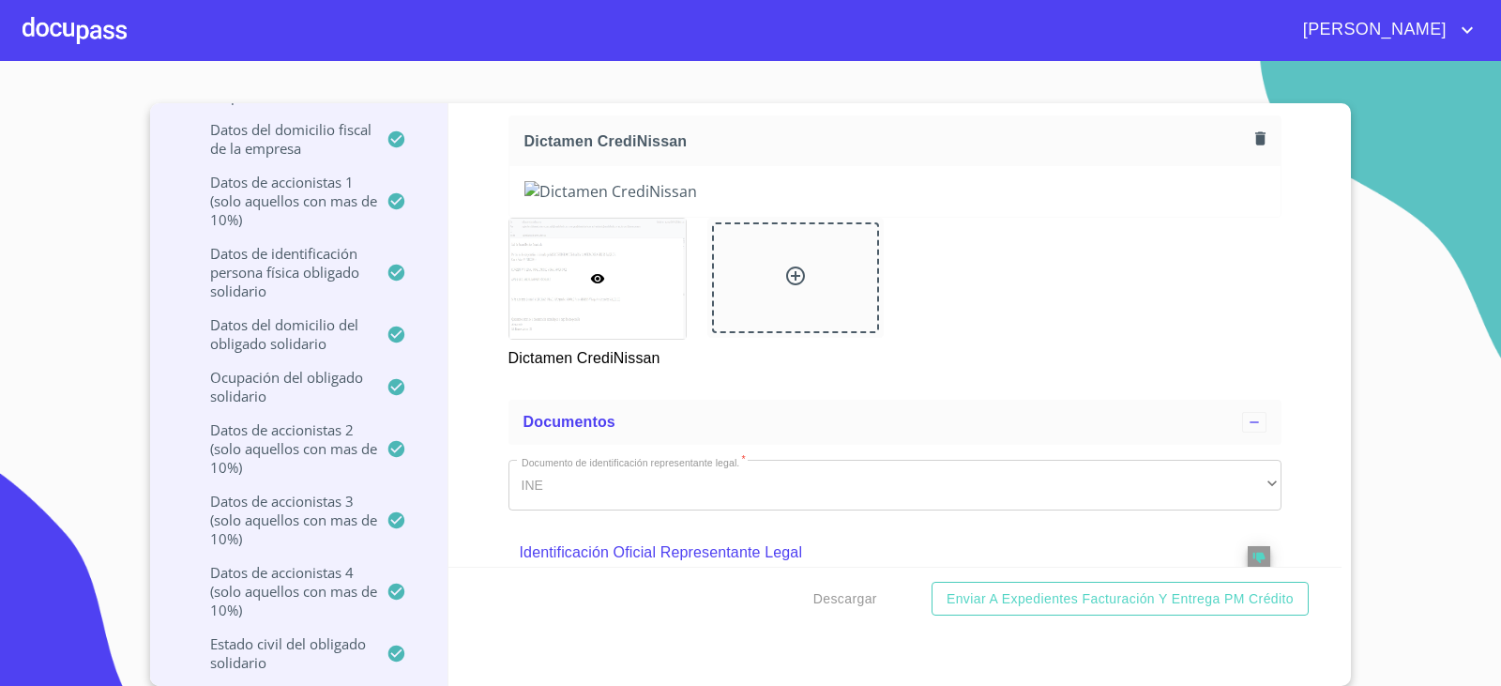
scroll to position [371, 0]
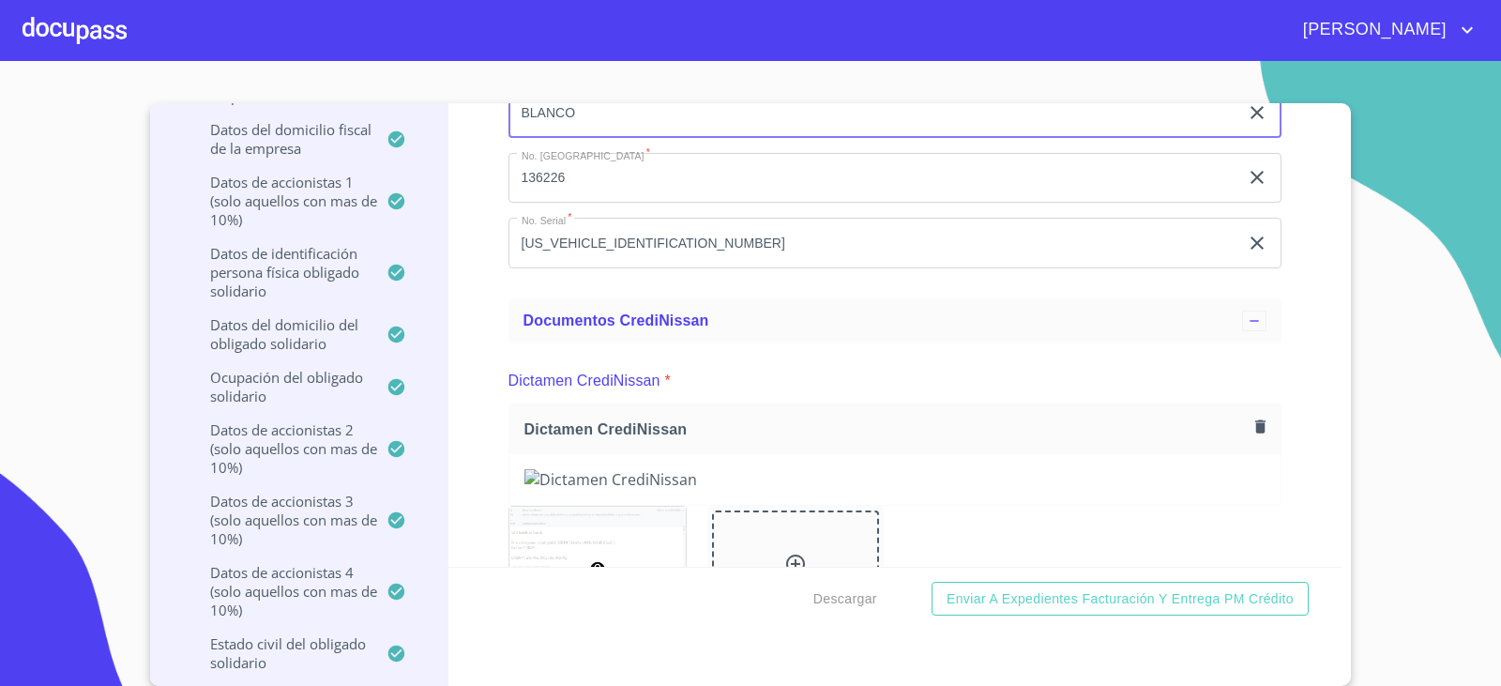
click at [973, 114] on input "BLANCO" at bounding box center [873, 112] width 731 height 51
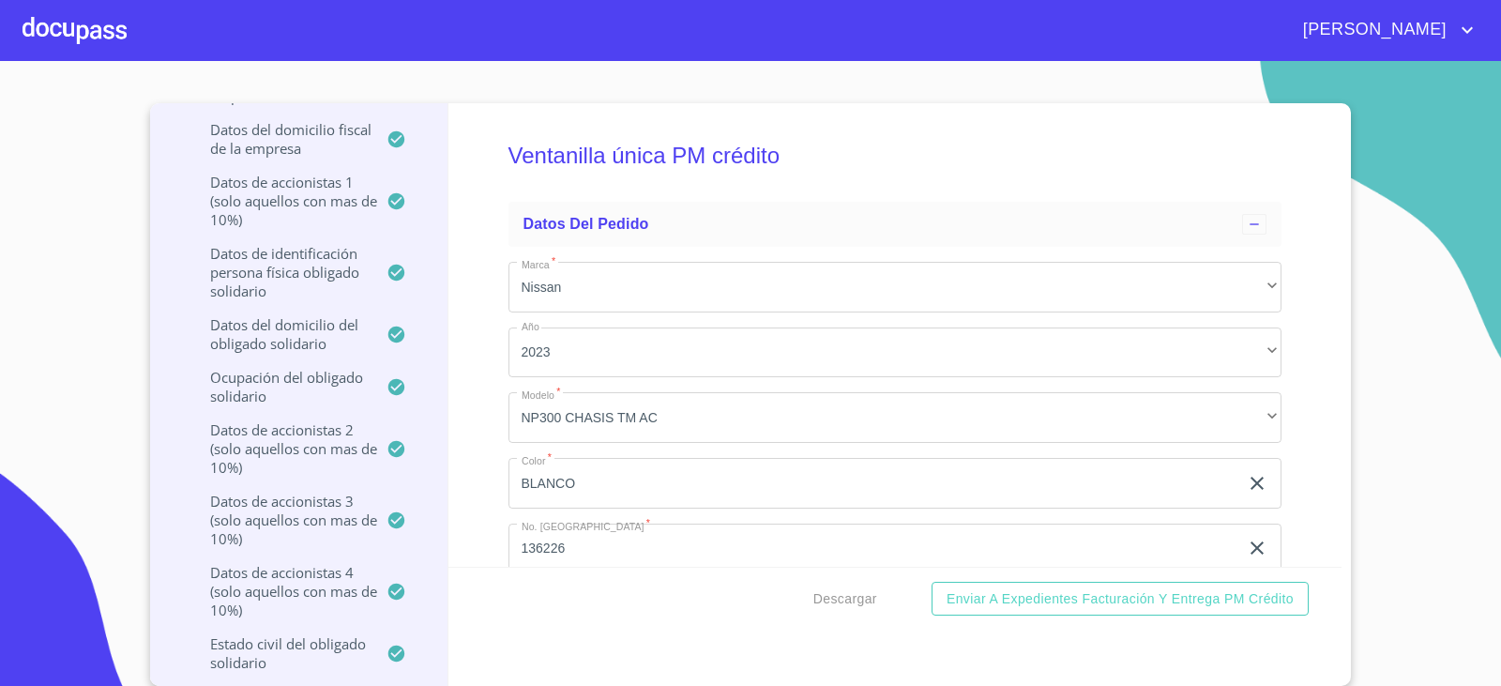
click at [735, 88] on section "OPERADORA STICKS S.A DE C.V Crédito Persona Moral Información del Client (PM cr…" at bounding box center [750, 373] width 1501 height 625
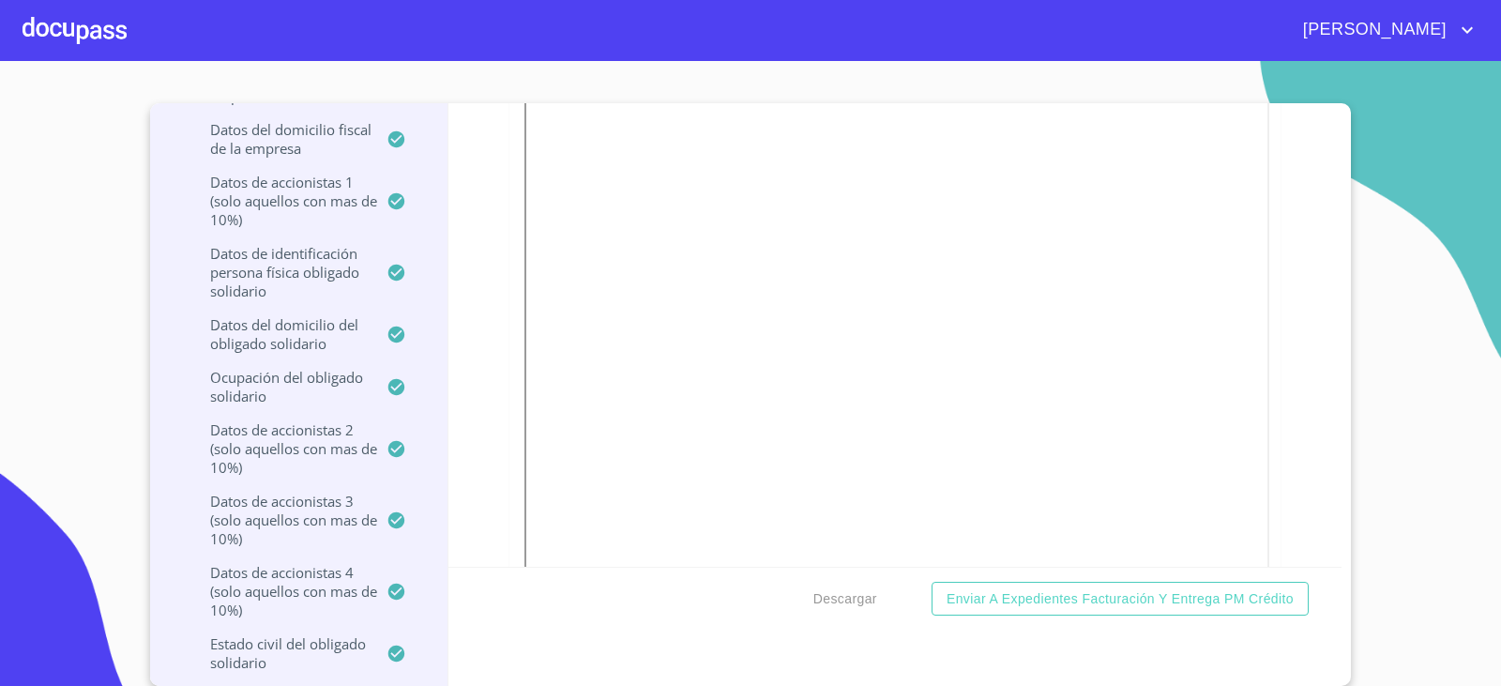
scroll to position [2469, 0]
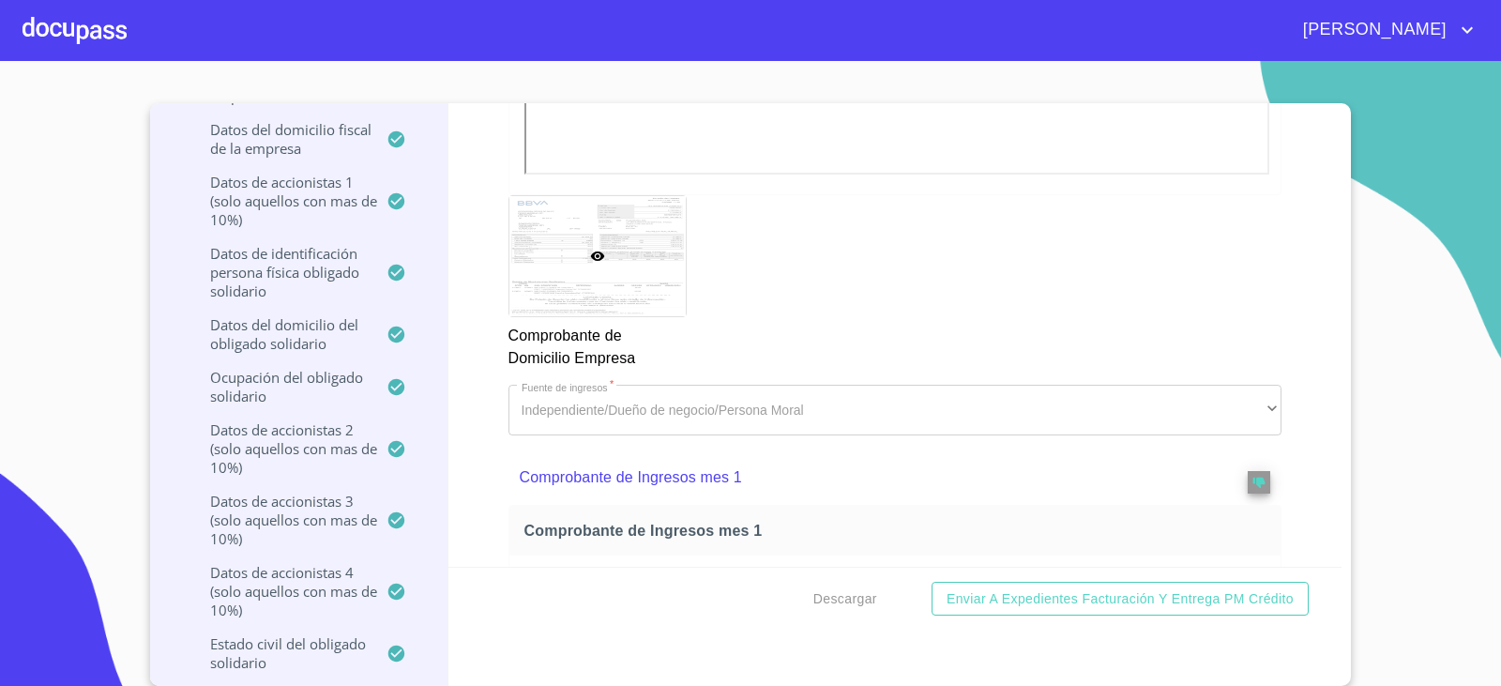
click at [690, 591] on div "Descargar Enviar a Expedientes Facturación y Entrega PM crédito" at bounding box center [895, 599] width 894 height 64
